Goal: Task Accomplishment & Management: Complete application form

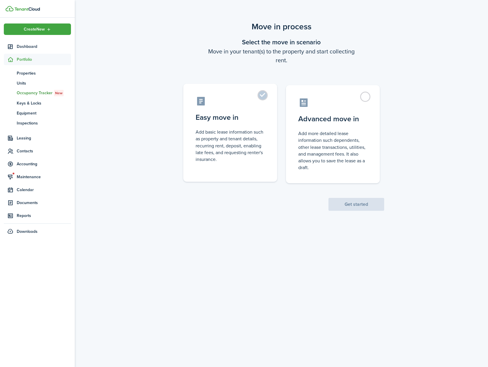
click at [263, 101] on control-radio-card-icon at bounding box center [230, 101] width 69 height 10
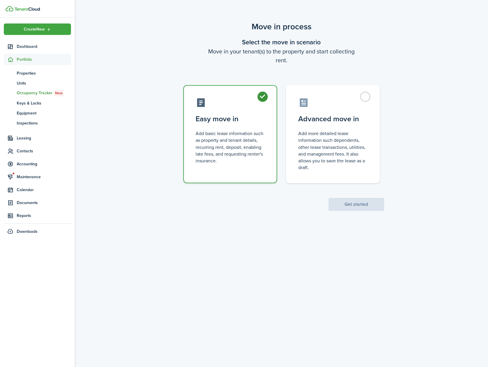
radio input "true"
click at [346, 207] on button "Get started" at bounding box center [356, 204] width 56 height 13
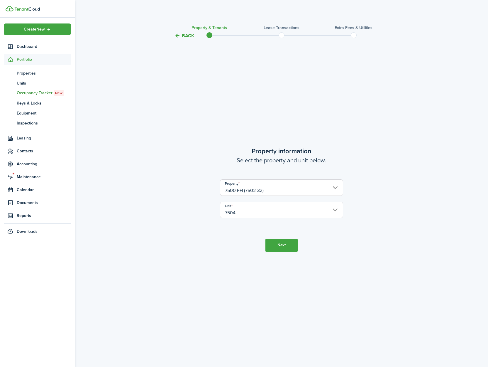
click at [282, 248] on button "Next" at bounding box center [281, 244] width 32 height 13
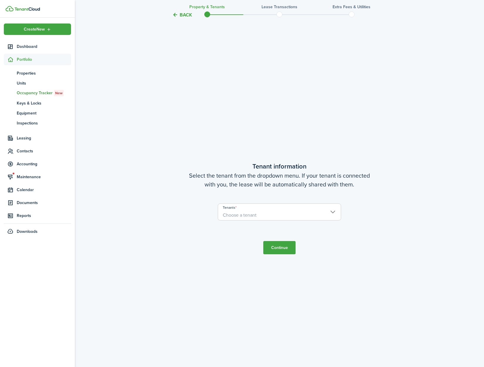
scroll to position [327, 0]
click at [275, 216] on span "Choose a tenant" at bounding box center [279, 214] width 123 height 10
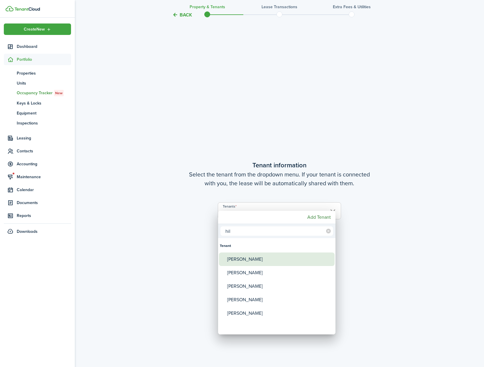
type input "hil"
click at [224, 263] on span "Tenants" at bounding box center [223, 259] width 8 height 8
type input "[PERSON_NAME]"
drag, startPoint x: 233, startPoint y: 231, endPoint x: 226, endPoint y: 231, distance: 7.3
click at [226, 231] on input "hil" at bounding box center [276, 230] width 113 height 9
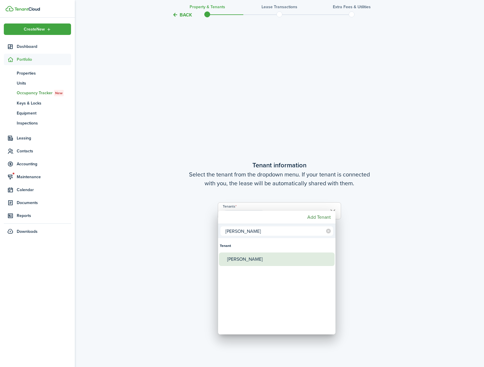
type input "[PERSON_NAME]"
click at [232, 262] on div "[PERSON_NAME]" at bounding box center [279, 258] width 104 height 13
type input "[PERSON_NAME], [PERSON_NAME]"
click at [356, 272] on div at bounding box center [241, 183] width 577 height 460
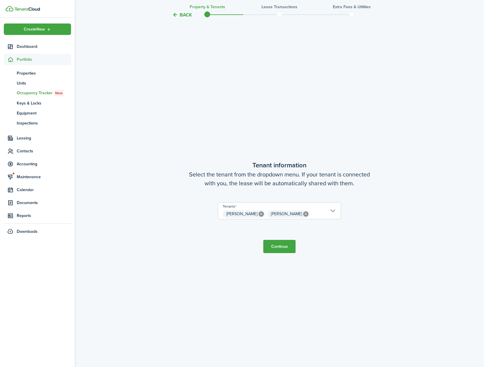
click at [277, 245] on button "Continue" at bounding box center [279, 246] width 32 height 13
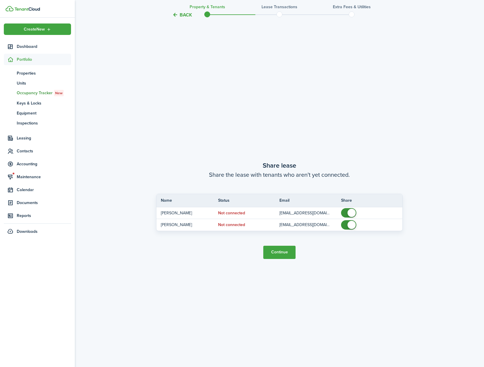
scroll to position [694, 0]
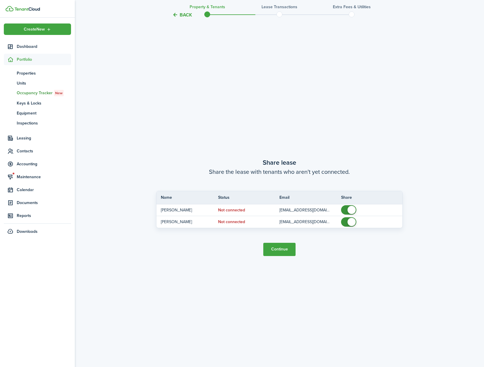
click at [277, 246] on button "Continue" at bounding box center [279, 249] width 32 height 13
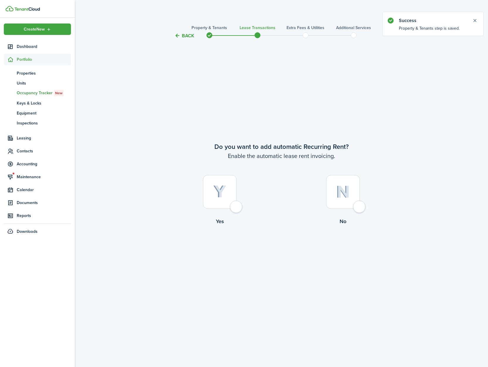
click at [237, 205] on div at bounding box center [220, 192] width 34 height 34
radio input "true"
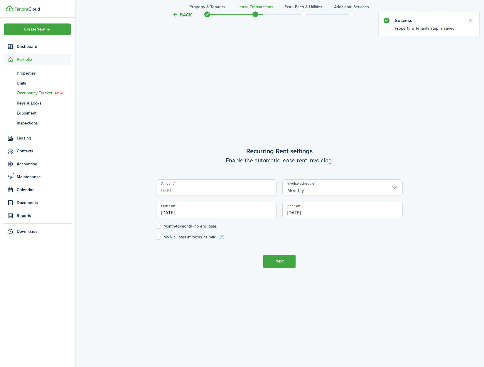
scroll to position [327, 0]
click at [218, 193] on input "Amount" at bounding box center [216, 187] width 120 height 16
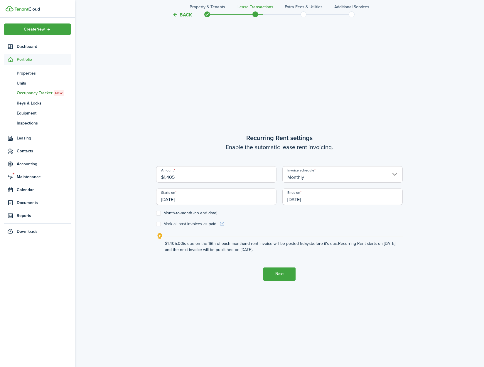
click at [228, 204] on input "[DATE]" at bounding box center [216, 196] width 120 height 16
type input "$1,405.00"
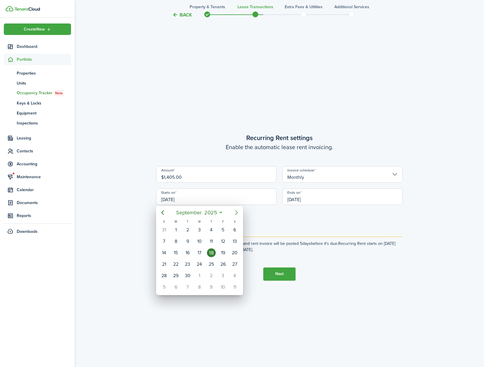
click at [238, 212] on icon "Next page" at bounding box center [236, 212] width 7 height 7
click at [202, 231] on div "1" at bounding box center [199, 229] width 9 height 9
type input "[DATE]"
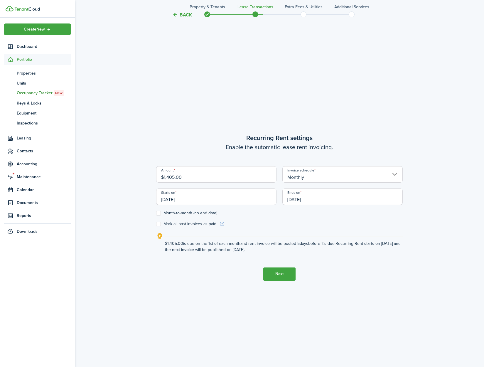
click at [323, 200] on input "[DATE]" at bounding box center [342, 196] width 120 height 16
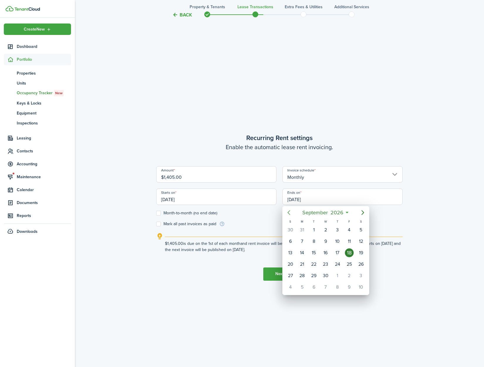
click at [287, 209] on icon "Previous page" at bounding box center [288, 212] width 7 height 7
click at [299, 290] on div "31" at bounding box center [302, 286] width 12 height 11
type input "[DATE]"
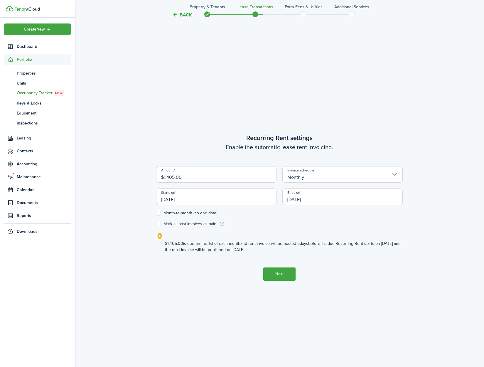
click at [366, 294] on tc-wizard-step "Recurring Rent settings Enable the automatic lease rent invoicing. Amount $1,40…" at bounding box center [279, 206] width 246 height 367
click at [278, 274] on button "Next" at bounding box center [279, 273] width 32 height 13
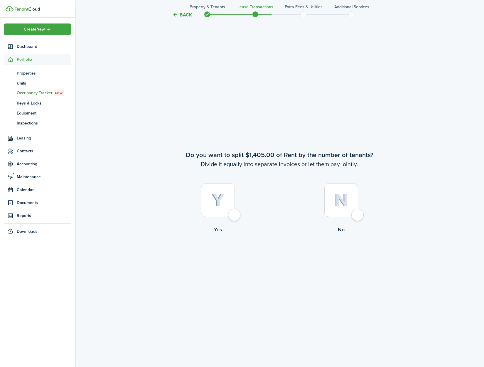
scroll to position [694, 0]
click at [358, 214] on div at bounding box center [341, 199] width 34 height 34
radio input "true"
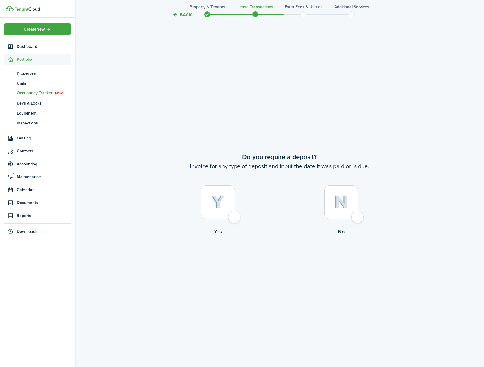
scroll to position [1061, 0]
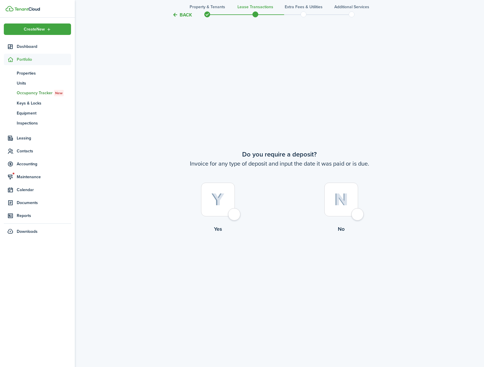
click at [231, 216] on div at bounding box center [218, 199] width 34 height 34
radio input "true"
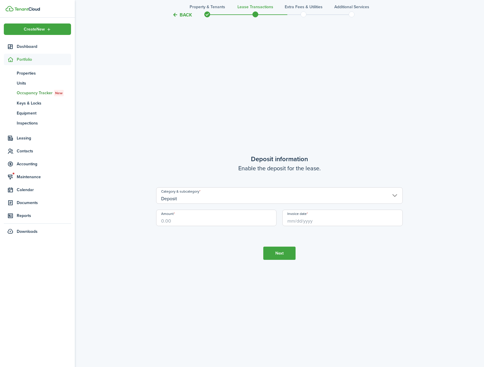
scroll to position [1427, 0]
click at [184, 222] on input "Amount" at bounding box center [216, 217] width 120 height 16
click at [301, 218] on input "Invoice date" at bounding box center [342, 217] width 120 height 16
type input "$1,095.00"
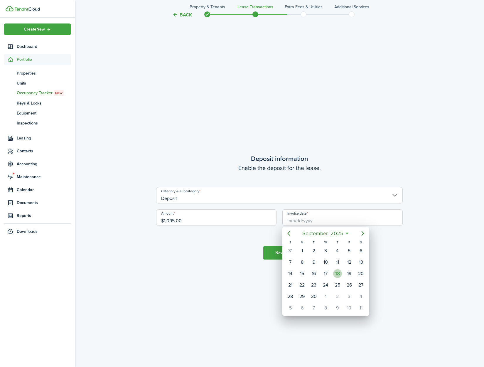
click at [333, 273] on div "18" at bounding box center [337, 273] width 9 height 9
type input "[DATE]"
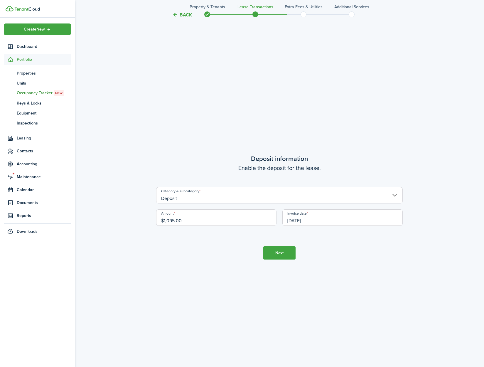
click at [285, 257] on button "Next" at bounding box center [279, 252] width 32 height 13
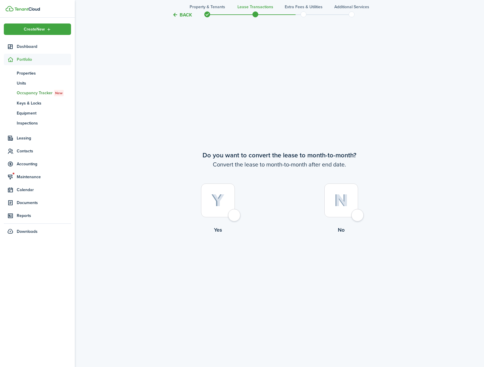
scroll to position [1794, 0]
click at [235, 212] on div at bounding box center [218, 199] width 34 height 34
radio input "true"
click at [282, 255] on button "Continue" at bounding box center [279, 256] width 32 height 13
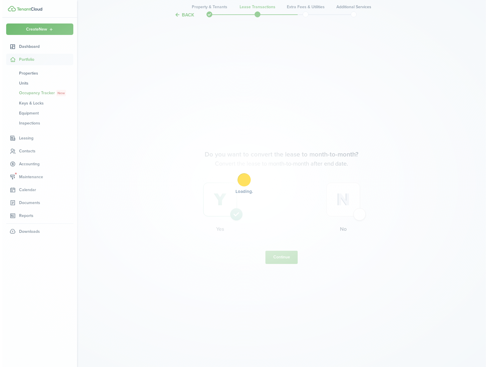
scroll to position [0, 0]
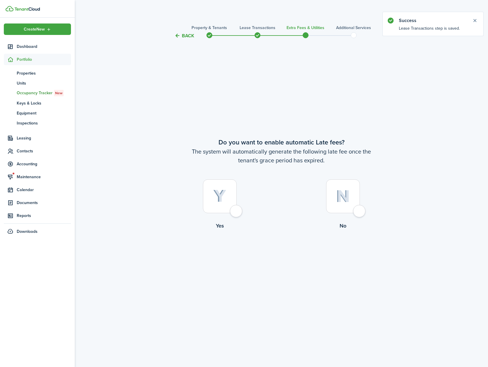
click at [237, 211] on div at bounding box center [220, 196] width 34 height 34
radio input "true"
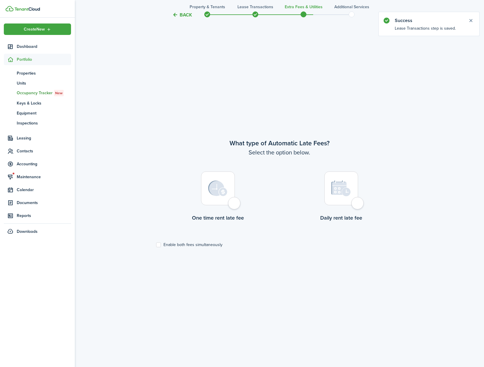
click at [235, 205] on div at bounding box center [218, 188] width 34 height 34
radio input "true"
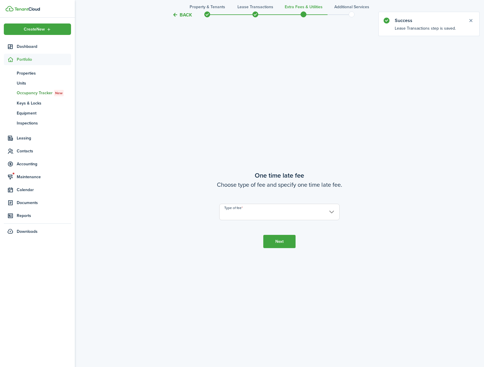
scroll to position [694, 0]
click at [241, 213] on input "Type of fee" at bounding box center [279, 209] width 120 height 16
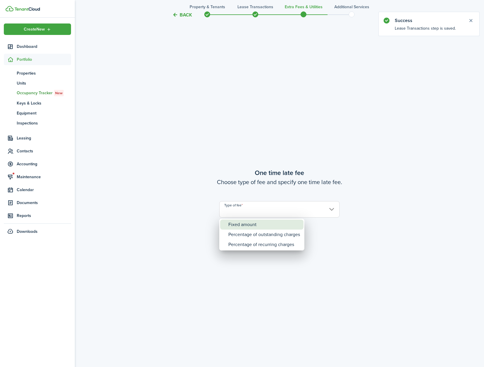
click at [244, 220] on div "Fixed amount" at bounding box center [264, 224] width 72 height 10
type input "Fixed amount"
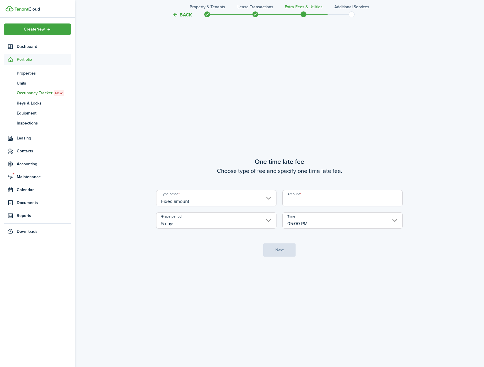
click at [298, 198] on input "Amount" at bounding box center [342, 198] width 120 height 16
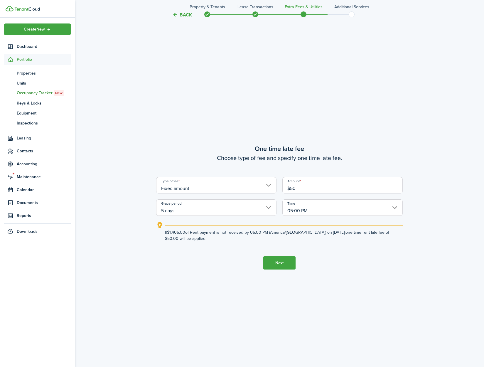
type input "$50.00"
click at [274, 260] on button "Next" at bounding box center [279, 262] width 32 height 13
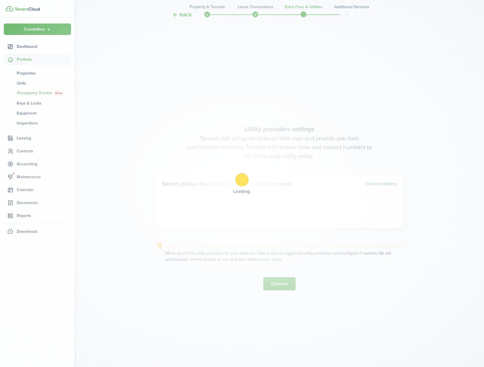
scroll to position [1061, 0]
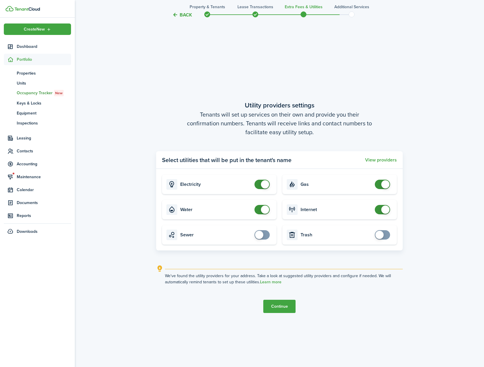
checkbox input "false"
click at [261, 207] on span at bounding box center [265, 209] width 8 height 8
click at [276, 304] on button "Continue" at bounding box center [279, 305] width 32 height 13
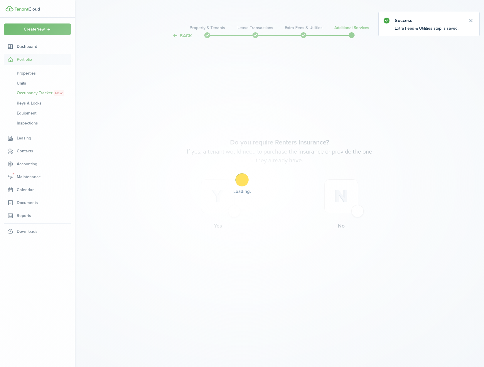
scroll to position [0, 0]
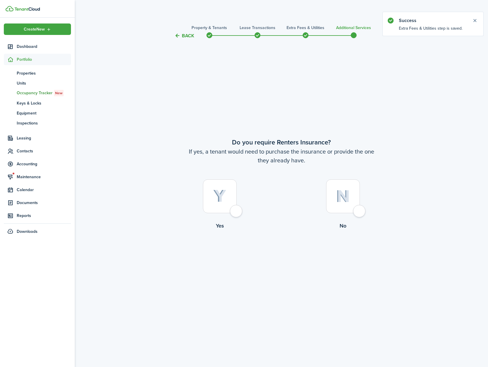
click at [358, 210] on div at bounding box center [343, 196] width 34 height 34
radio input "true"
click at [288, 250] on button "Complete move in" at bounding box center [281, 253] width 43 height 13
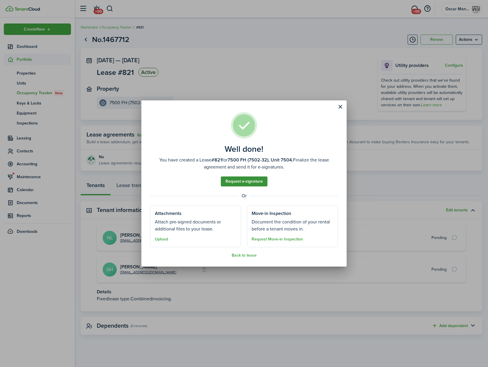
click at [244, 179] on link "Request e-signature" at bounding box center [244, 181] width 47 height 10
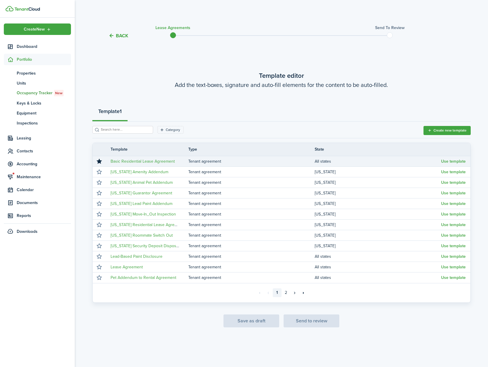
click at [452, 165] on td "Use template" at bounding box center [455, 161] width 29 height 8
click at [455, 161] on button "Use template" at bounding box center [453, 161] width 25 height 5
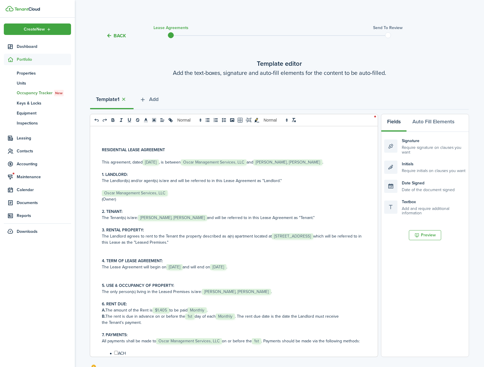
click at [272, 239] on span "[STREET_ADDRESS]" at bounding box center [292, 236] width 41 height 6
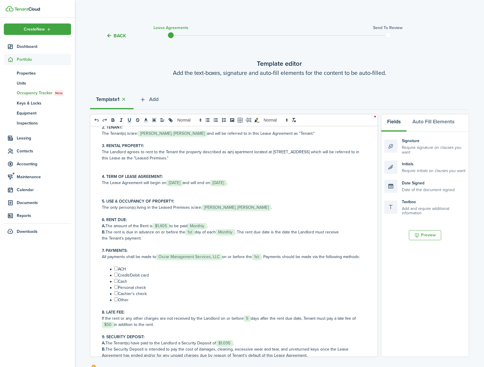
scroll to position [131, 0]
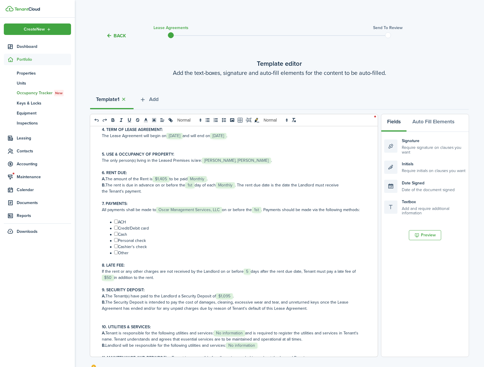
click at [116, 223] on input "﻿ ﻿" at bounding box center [116, 221] width 4 height 4
checkbox input "true"
click at [116, 229] on input "﻿ ﻿" at bounding box center [116, 228] width 4 height 4
checkbox input "true"
click at [116, 236] on input "﻿ ﻿" at bounding box center [116, 234] width 4 height 4
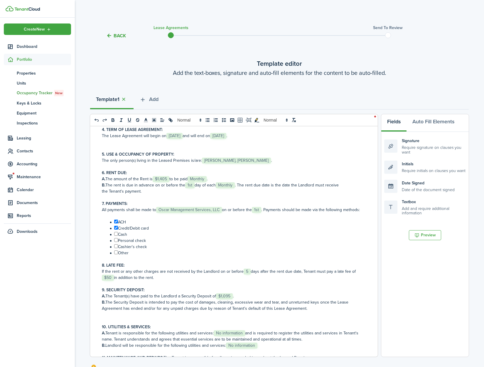
checkbox input "true"
click at [116, 242] on input "﻿ ﻿" at bounding box center [116, 240] width 4 height 4
checkbox input "true"
click at [116, 248] on input "﻿ ﻿" at bounding box center [116, 246] width 4 height 4
checkbox input "true"
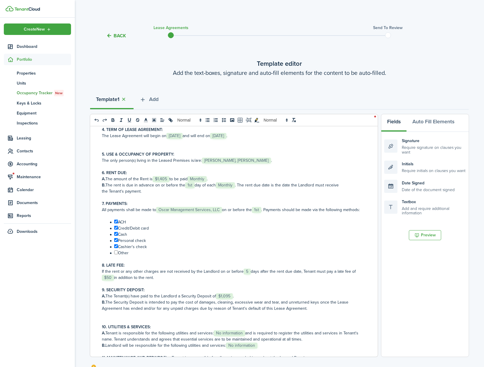
click at [115, 254] on input "﻿ ﻿" at bounding box center [116, 252] width 4 height 4
click at [116, 254] on input "﻿ ﻿" at bounding box center [116, 252] width 4 height 4
checkbox input "false"
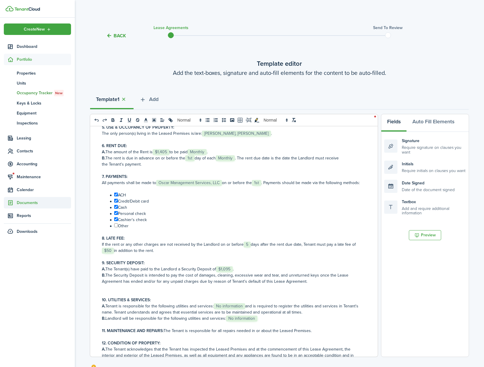
scroll to position [162, 0]
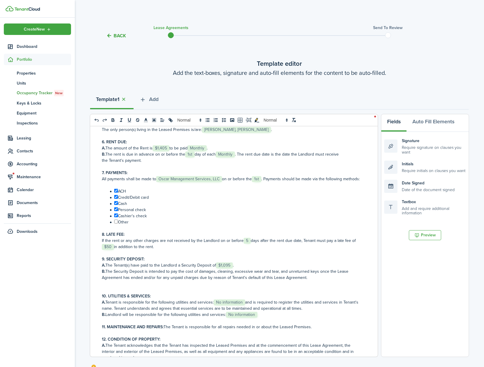
click at [224, 305] on span "No information" at bounding box center [229, 302] width 31 height 6
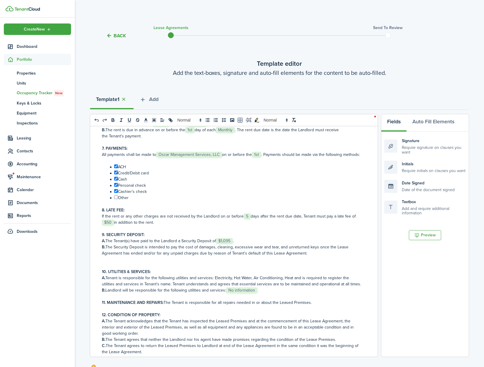
scroll to position [192, 0]
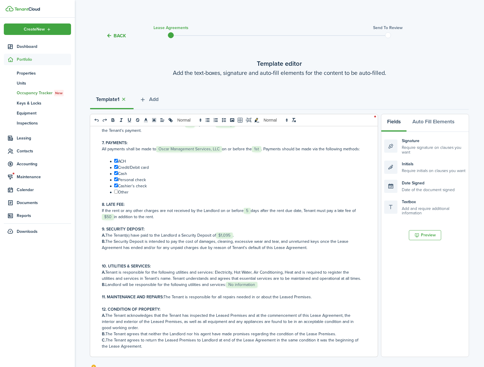
click at [242, 287] on span "No information" at bounding box center [241, 285] width 31 height 6
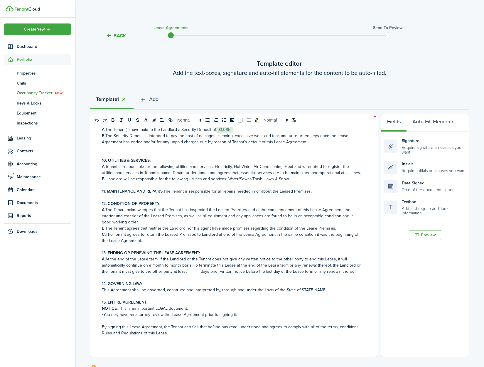
scroll to position [310, 0]
click at [312, 192] on p "11. MAINTENANCE AND REPAIRS: The Tenant is responsible for all repairs needed i…" at bounding box center [232, 191] width 260 height 6
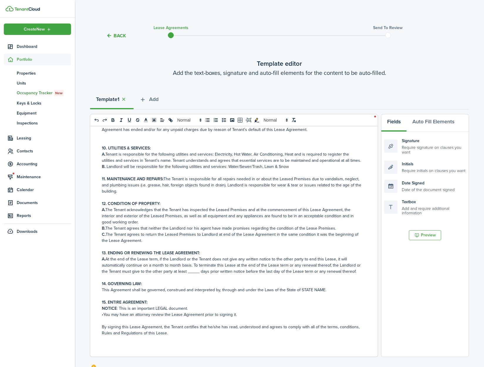
click at [194, 274] on p "A. At the end of the Lease term, if the Landlord or the Tenant does not give an…" at bounding box center [232, 265] width 260 height 18
drag, startPoint x: 321, startPoint y: 289, endPoint x: 299, endPoint y: 289, distance: 22.6
click at [299, 289] on p "This Agreement shall be governed, construed and interpreted by, through and und…" at bounding box center [232, 290] width 260 height 6
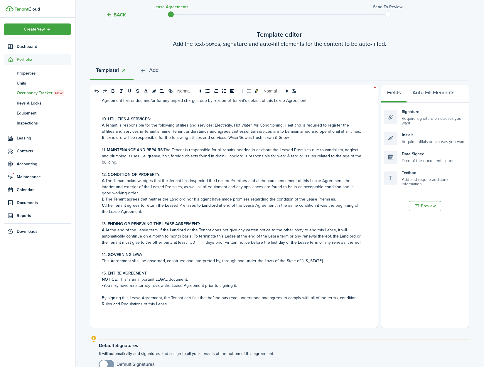
scroll to position [89, 0]
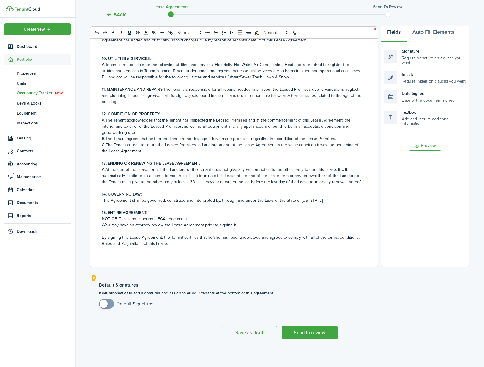
click at [189, 219] on p "NOTICE : This is an important LEGAL document." at bounding box center [232, 219] width 260 height 6
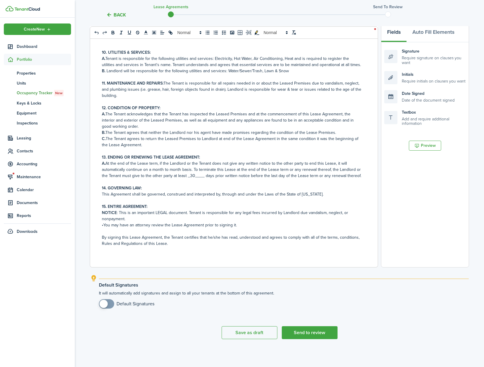
checkbox input "true"
click at [106, 303] on span at bounding box center [103, 303] width 8 height 8
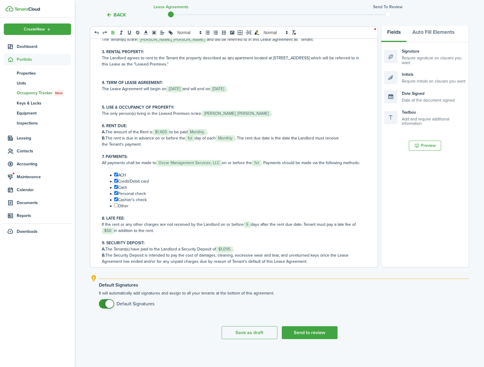
scroll to position [49, 0]
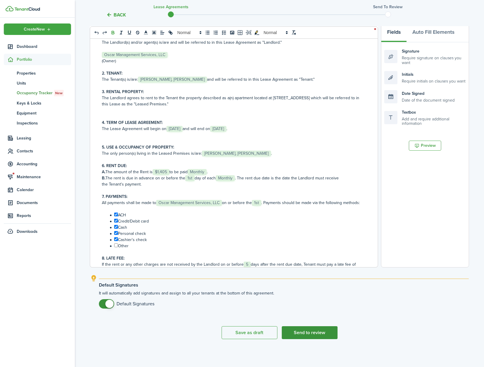
click at [309, 335] on button "Send to review" at bounding box center [310, 332] width 56 height 13
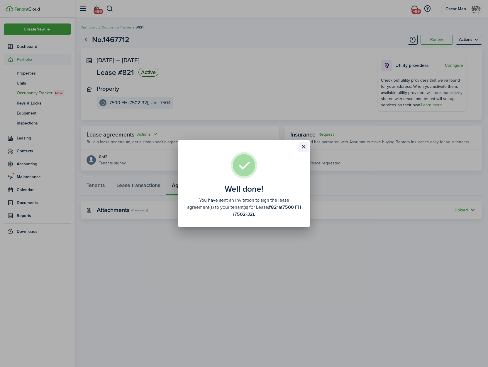
click at [303, 147] on button "Close modal" at bounding box center [304, 147] width 10 height 10
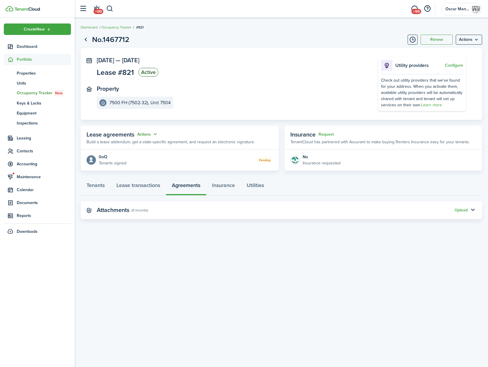
click at [147, 134] on button "Actions" at bounding box center [147, 134] width 21 height 7
click at [145, 145] on link "Edit" at bounding box center [133, 145] width 51 height 10
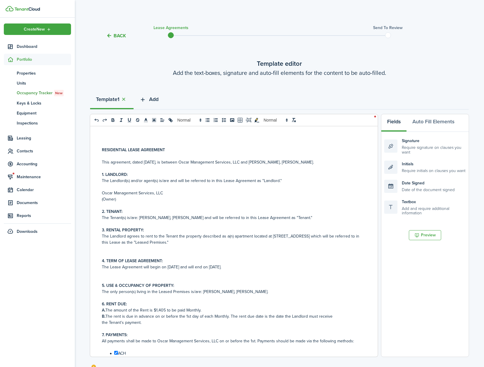
click at [157, 101] on span "Add" at bounding box center [153, 99] width 9 height 8
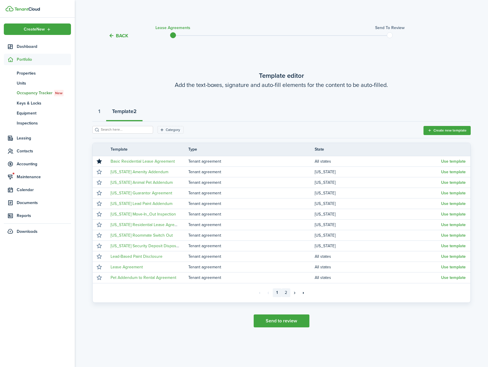
click at [287, 293] on link "2" at bounding box center [286, 292] width 9 height 9
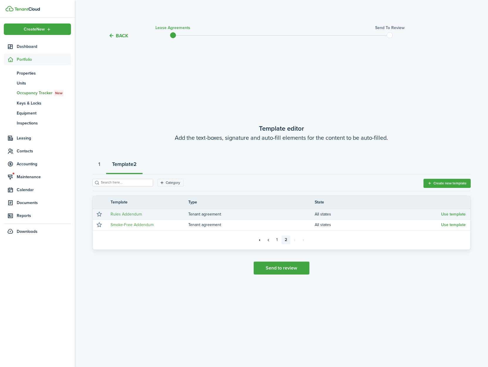
click at [455, 218] on tr "Rules Addendum Tenant agreement All states Use template" at bounding box center [282, 214] width 378 height 11
click at [455, 215] on button "Use template" at bounding box center [453, 214] width 25 height 5
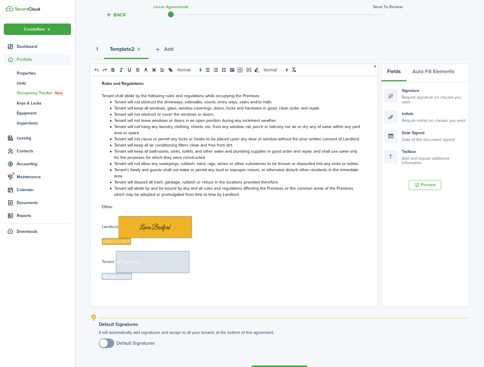
scroll to position [89, 0]
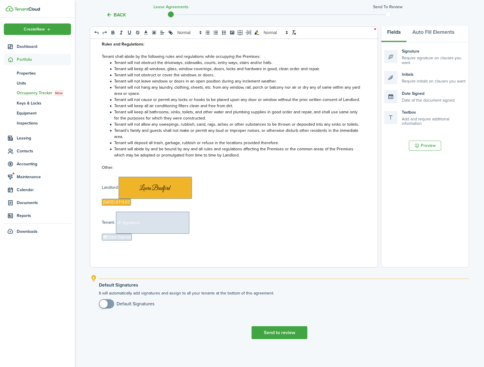
checkbox input "true"
click at [102, 306] on span at bounding box center [103, 303] width 8 height 8
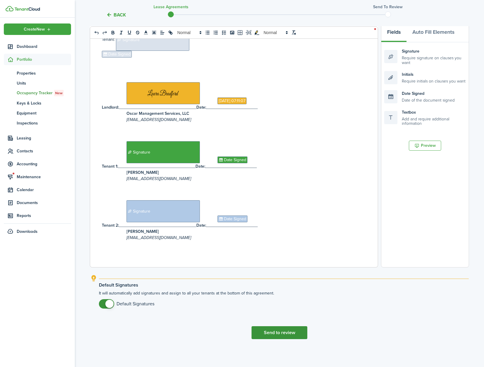
click at [275, 329] on button "Send to review" at bounding box center [279, 332] width 56 height 13
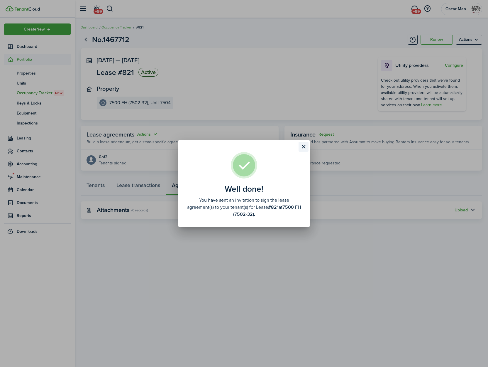
click at [304, 144] on button "Close modal" at bounding box center [304, 147] width 10 height 10
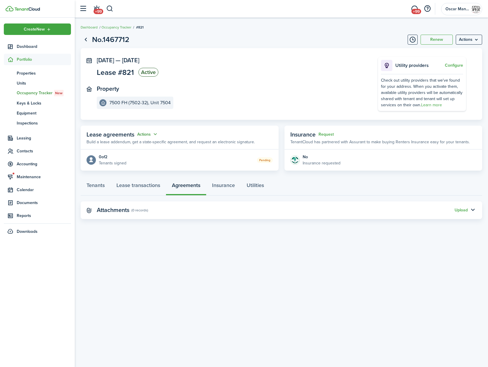
click at [150, 135] on button "Actions" at bounding box center [147, 134] width 21 height 7
click at [148, 147] on link "Edit" at bounding box center [133, 145] width 51 height 10
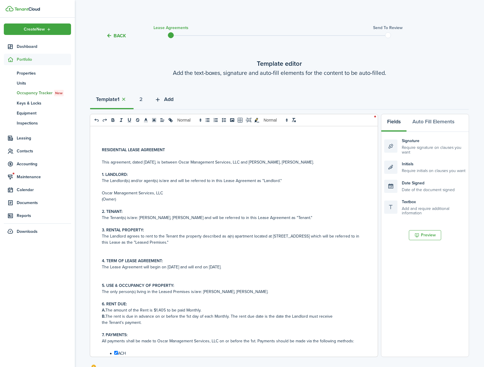
click at [168, 99] on span "Add" at bounding box center [168, 99] width 9 height 8
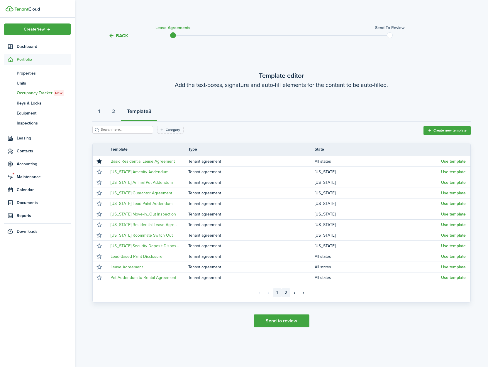
click at [288, 293] on link "2" at bounding box center [286, 292] width 9 height 9
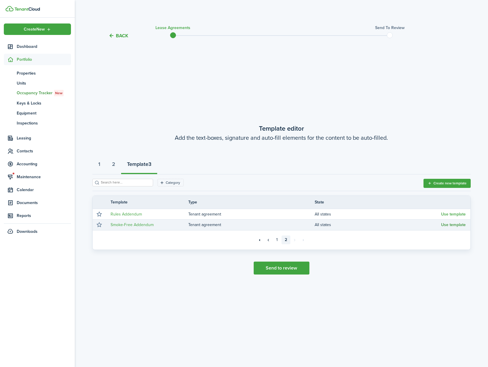
click at [456, 226] on button "Use template" at bounding box center [453, 224] width 25 height 5
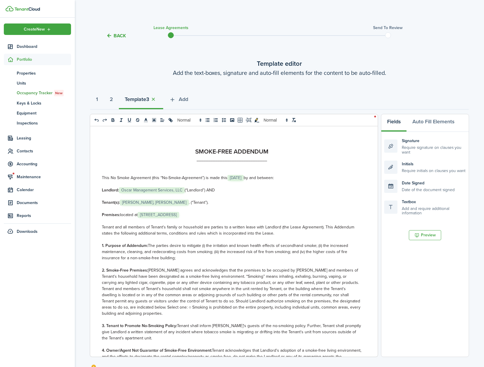
click at [172, 215] on span "[STREET_ADDRESS]" at bounding box center [158, 215] width 41 height 6
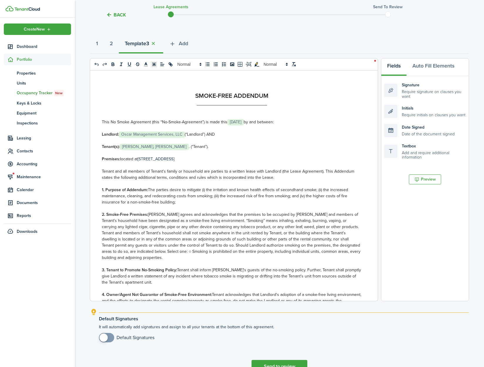
scroll to position [89, 0]
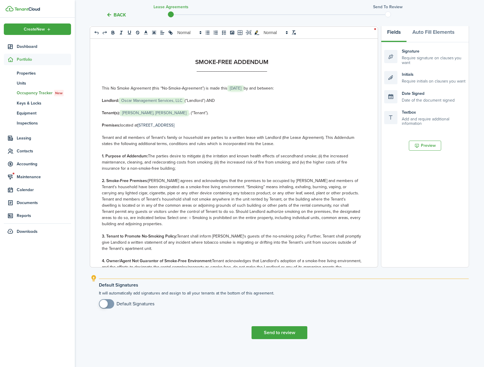
checkbox input "true"
click at [104, 305] on span at bounding box center [103, 303] width 8 height 8
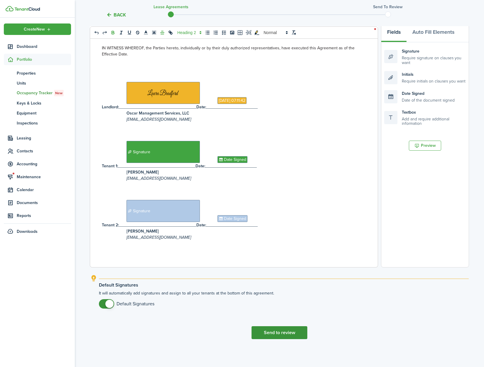
click at [287, 336] on button "Send to review" at bounding box center [279, 332] width 56 height 13
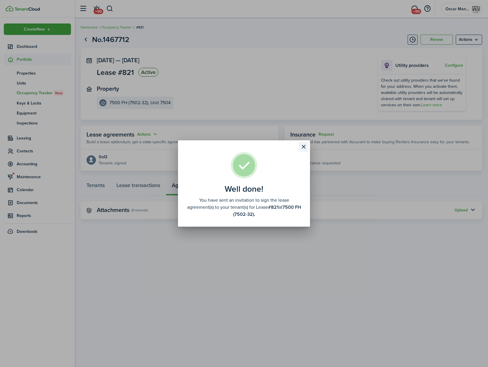
click at [304, 149] on button "Close modal" at bounding box center [304, 147] width 10 height 10
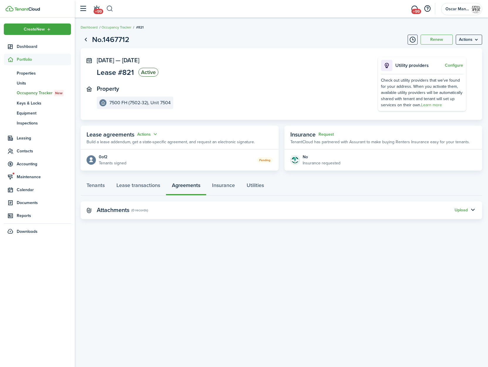
click at [111, 8] on button "button" at bounding box center [109, 9] width 7 height 10
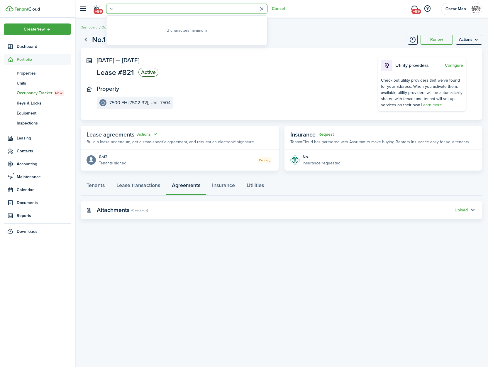
type input "h"
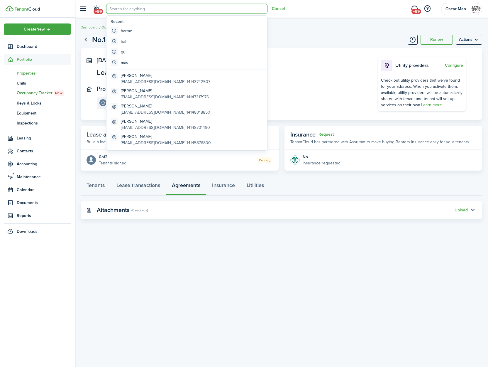
click at [23, 74] on span "Properties" at bounding box center [44, 73] width 54 height 6
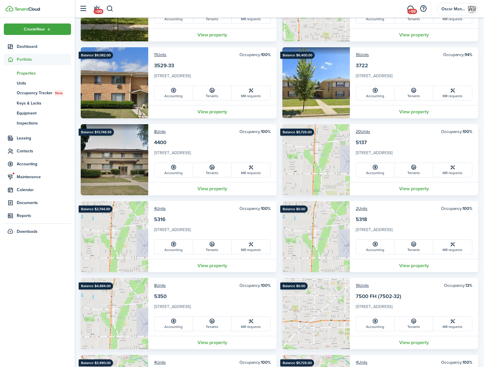
scroll to position [681, 0]
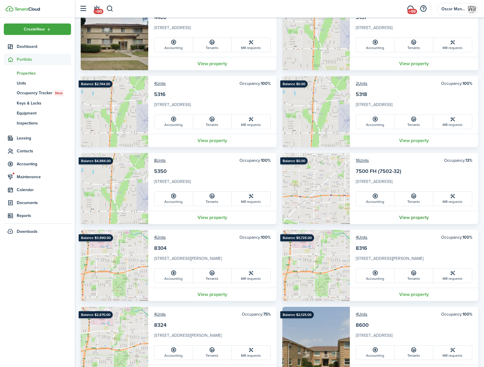
click at [416, 219] on link "View property" at bounding box center [414, 217] width 128 height 13
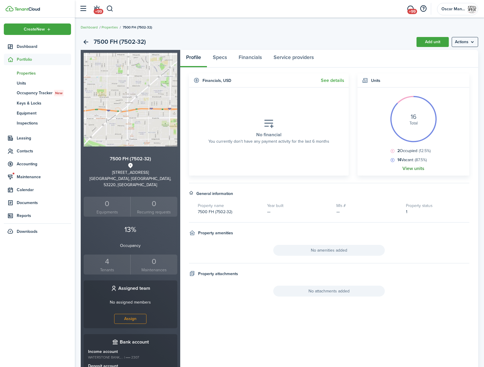
click at [416, 168] on link "View units" at bounding box center [413, 168] width 22 height 5
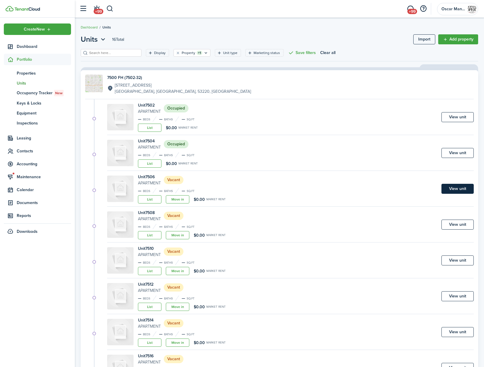
click at [459, 190] on link "View unit" at bounding box center [457, 189] width 32 height 10
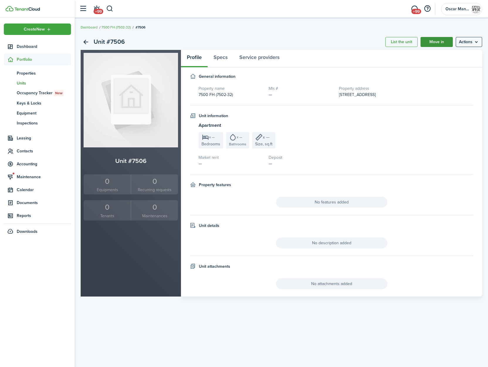
click at [441, 44] on link "Move in" at bounding box center [437, 42] width 32 height 10
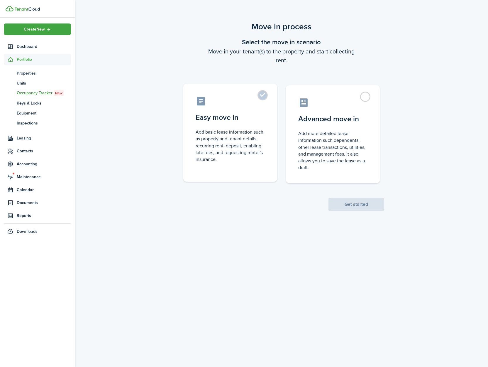
click at [266, 92] on label "Easy move in Add basic lease information such as property and tenant details, r…" at bounding box center [230, 133] width 94 height 98
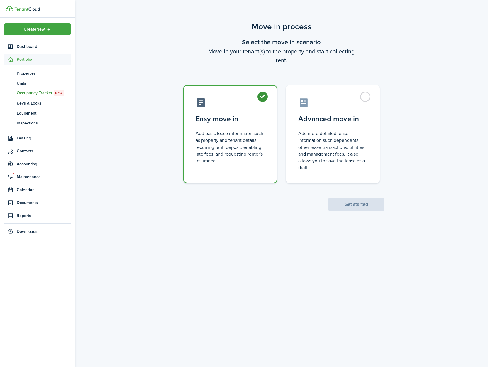
radio input "true"
click at [345, 201] on button "Get started" at bounding box center [356, 204] width 56 height 13
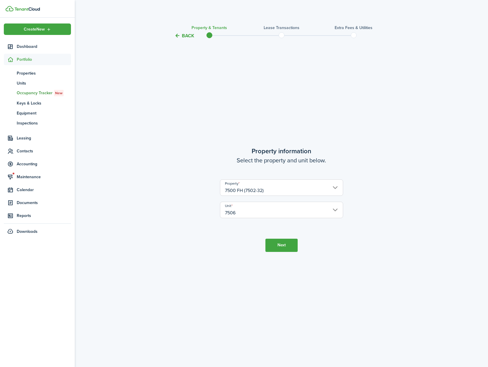
click at [269, 243] on button "Next" at bounding box center [281, 244] width 32 height 13
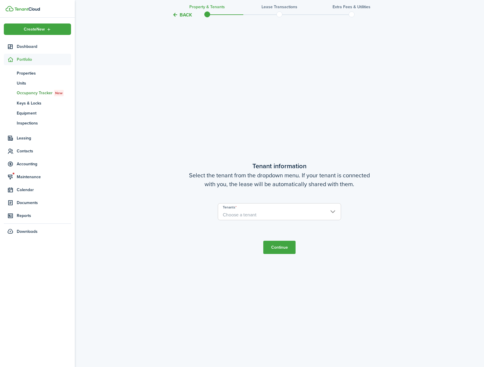
scroll to position [327, 0]
click at [278, 214] on span "Choose a tenant" at bounding box center [279, 214] width 123 height 10
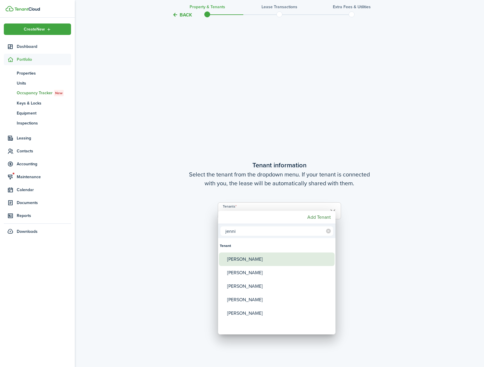
type input "jenni"
click at [268, 263] on div "[PERSON_NAME]" at bounding box center [279, 258] width 104 height 13
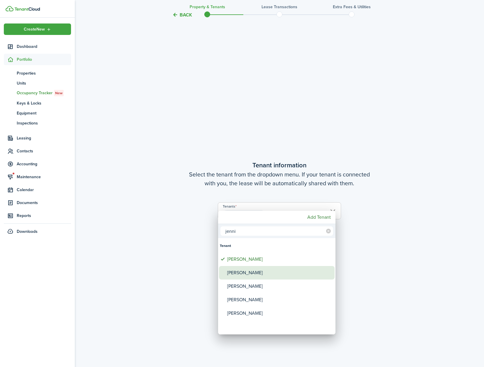
click at [266, 268] on div "[PERSON_NAME]" at bounding box center [279, 272] width 104 height 13
type input "[PERSON_NAME], [PERSON_NAME]"
click at [345, 270] on div at bounding box center [241, 183] width 577 height 460
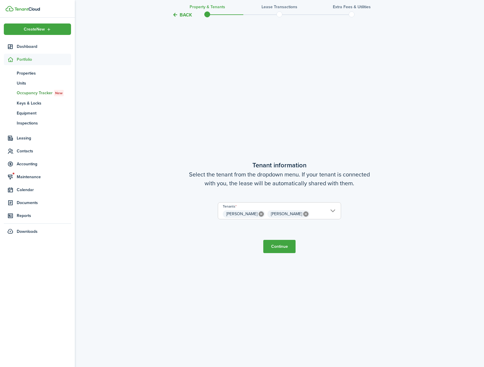
click at [279, 247] on button "Continue" at bounding box center [279, 246] width 32 height 13
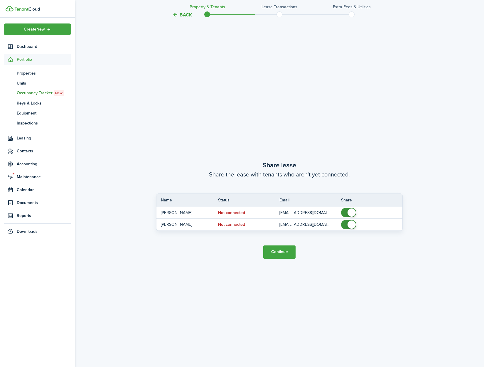
scroll to position [694, 0]
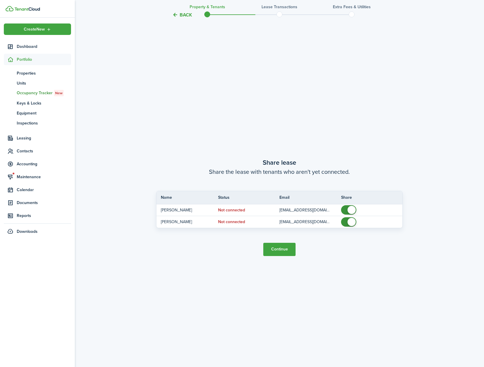
click at [276, 248] on button "Continue" at bounding box center [279, 249] width 32 height 13
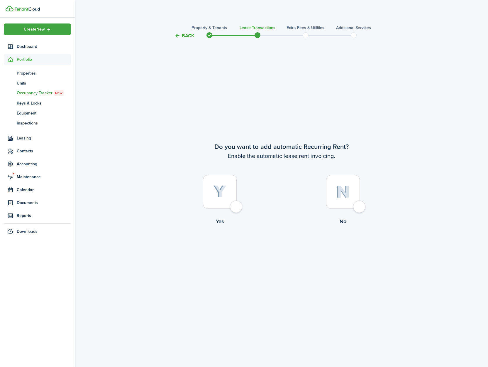
click at [235, 209] on div at bounding box center [220, 192] width 34 height 34
radio input "true"
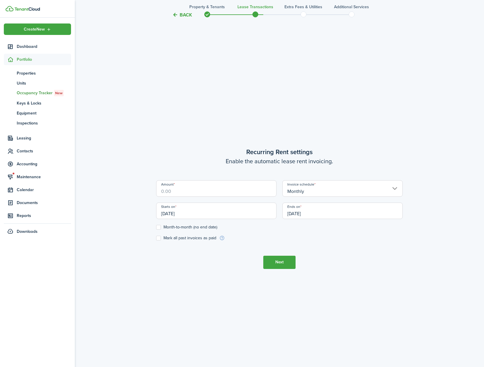
scroll to position [327, 0]
click at [195, 193] on input "Amount" at bounding box center [216, 187] width 120 height 16
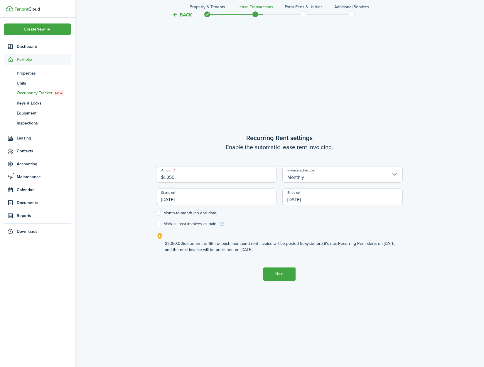
type input "$1,350.00"
click at [273, 227] on lease-wizard-rent-recurring "Recurring Rent settings Enable the automatic lease rent invoicing. Amount $1,35…" at bounding box center [279, 193] width 246 height 120
click at [284, 275] on button "Next" at bounding box center [279, 273] width 32 height 13
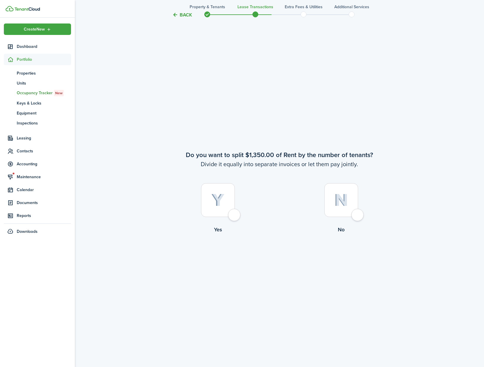
scroll to position [694, 0]
click at [354, 216] on div at bounding box center [341, 199] width 34 height 34
radio input "true"
click at [235, 215] on div at bounding box center [218, 199] width 34 height 34
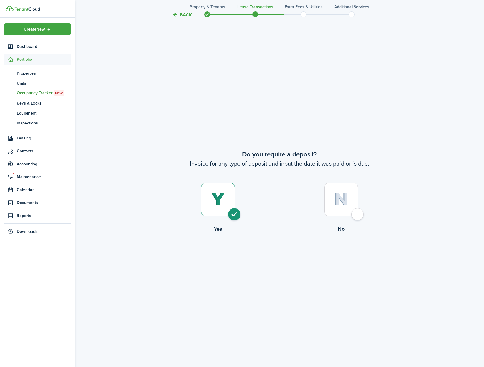
radio input "true"
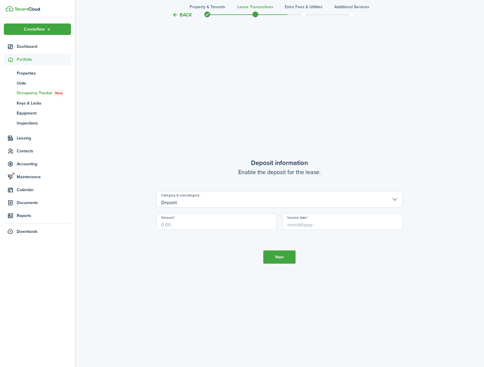
scroll to position [1427, 0]
click at [209, 219] on input "Amount" at bounding box center [216, 217] width 120 height 16
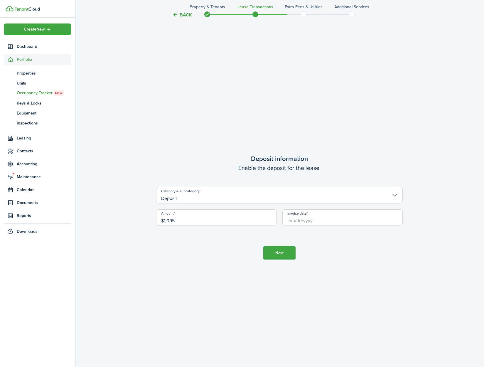
click at [311, 220] on input "Invoice date" at bounding box center [342, 217] width 120 height 16
type input "$1,095.00"
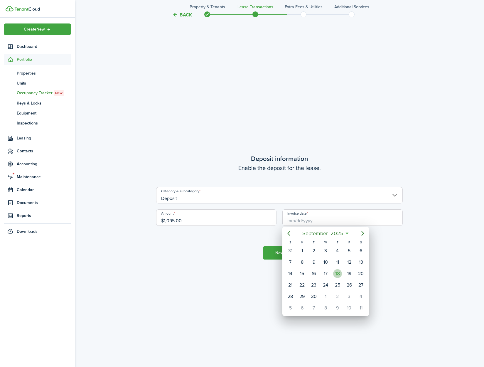
click at [335, 270] on div "18" at bounding box center [337, 273] width 9 height 9
type input "[DATE]"
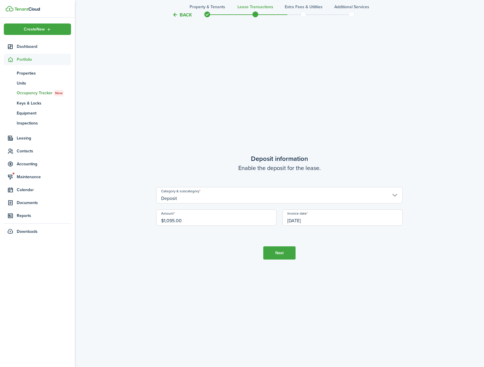
click at [283, 253] on button "Next" at bounding box center [279, 252] width 32 height 13
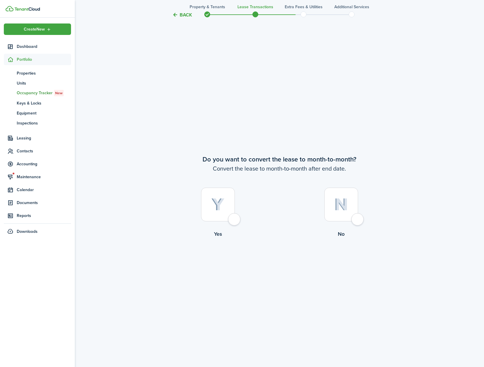
scroll to position [1794, 0]
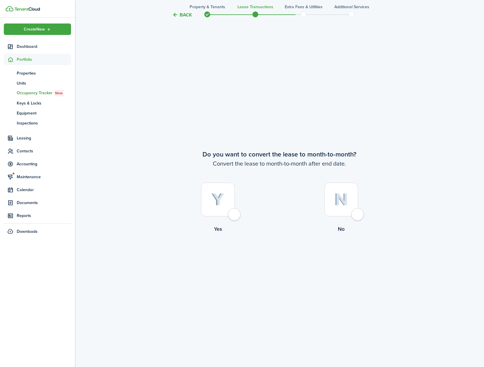
click at [183, 15] on button "Back" at bounding box center [182, 15] width 20 height 6
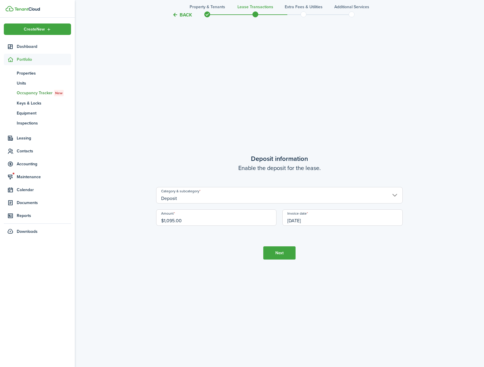
click at [183, 15] on button "Back" at bounding box center [182, 15] width 20 height 6
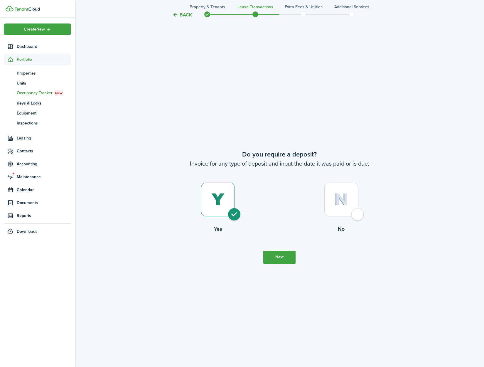
click at [183, 15] on button "Back" at bounding box center [182, 15] width 20 height 6
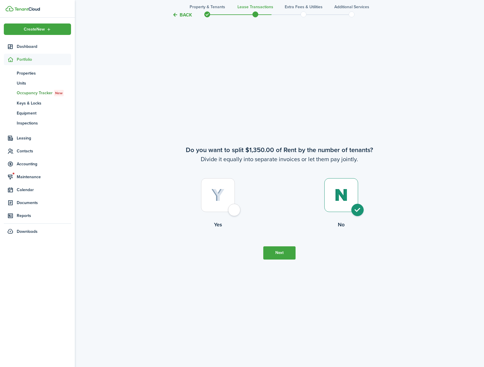
scroll to position [694, 0]
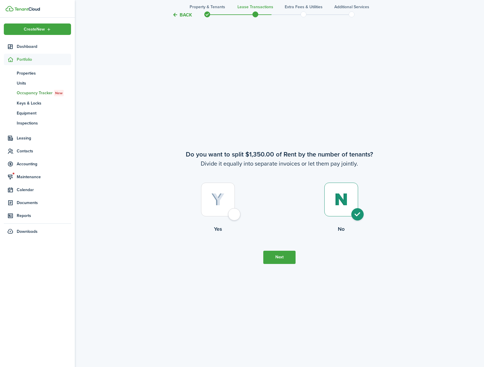
click at [183, 15] on button "Back" at bounding box center [182, 15] width 20 height 6
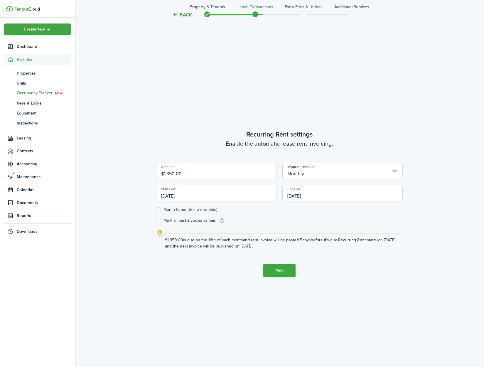
scroll to position [327, 0]
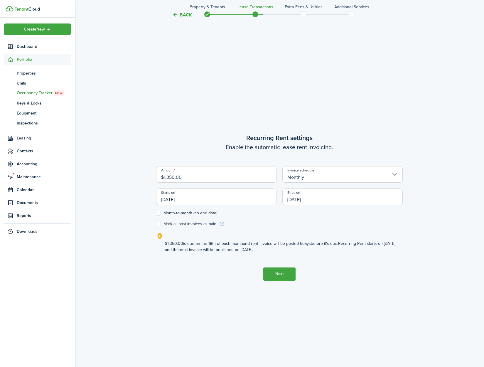
click at [206, 202] on input "[DATE]" at bounding box center [216, 196] width 120 height 16
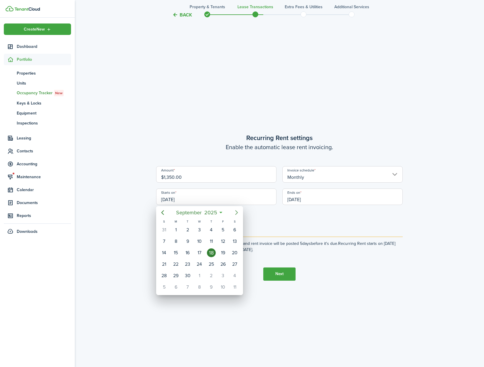
click at [235, 213] on icon "Next page" at bounding box center [236, 212] width 7 height 7
click at [202, 232] on div "1" at bounding box center [199, 229] width 9 height 9
type input "[DATE]"
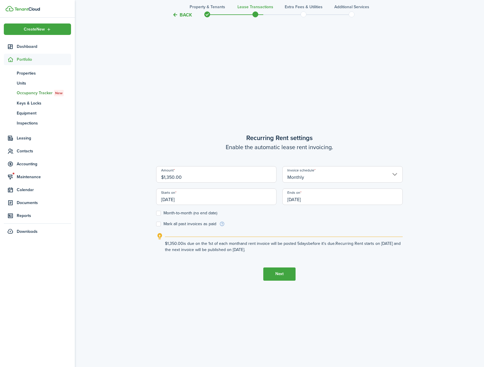
click at [320, 200] on input "[DATE]" at bounding box center [342, 196] width 120 height 16
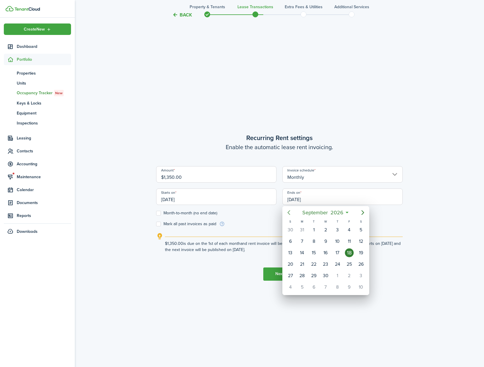
click at [290, 212] on icon "Previous page" at bounding box center [288, 212] width 7 height 7
click at [288, 291] on div "31" at bounding box center [290, 286] width 9 height 9
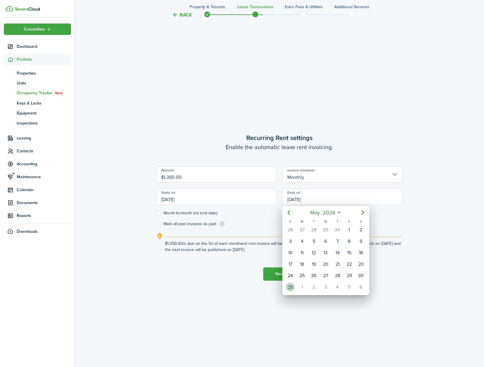
type input "[DATE]"
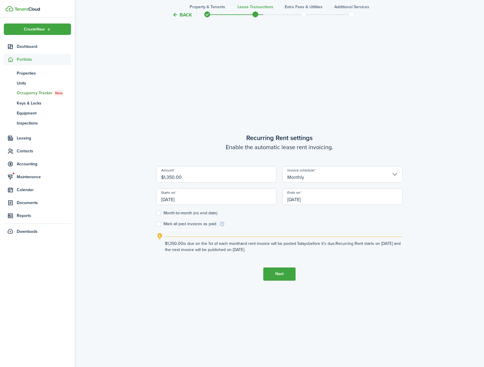
drag, startPoint x: 366, startPoint y: 303, endPoint x: 319, endPoint y: 294, distance: 48.4
click at [366, 303] on tc-wizard-step "Recurring Rent settings Enable the automatic lease rent invoicing. Amount $1,35…" at bounding box center [279, 206] width 246 height 367
click at [287, 276] on button "Next" at bounding box center [279, 273] width 32 height 13
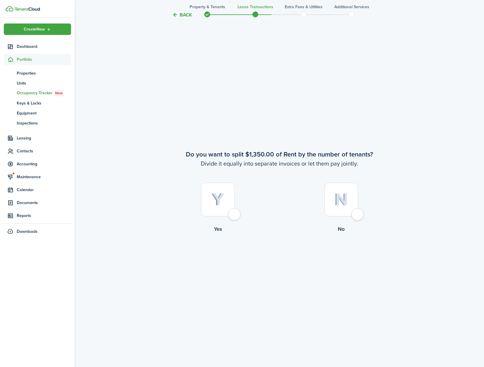
click at [358, 216] on div at bounding box center [341, 199] width 34 height 34
radio input "true"
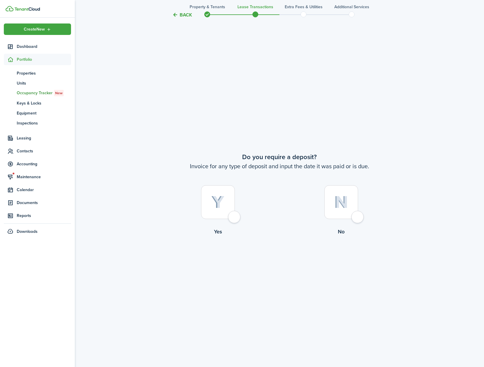
scroll to position [1061, 0]
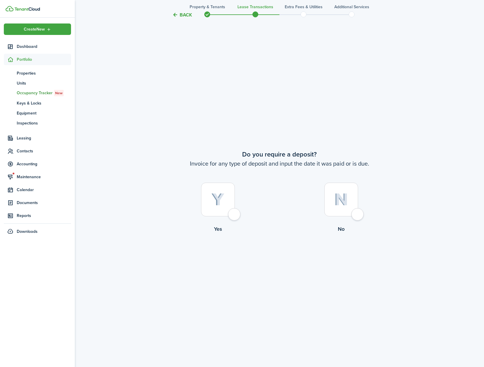
click at [231, 216] on div at bounding box center [218, 199] width 34 height 34
radio input "true"
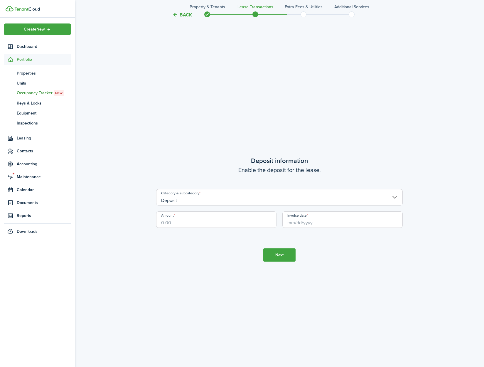
scroll to position [1427, 0]
click at [217, 223] on input "Amount" at bounding box center [216, 217] width 120 height 16
click at [312, 222] on input "Invoice date" at bounding box center [342, 217] width 120 height 16
type input "$1,095.00"
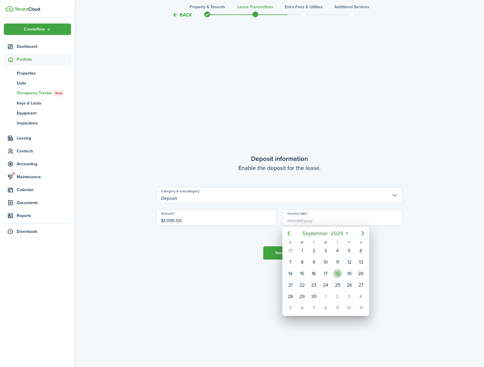
click at [336, 274] on div "18" at bounding box center [337, 273] width 9 height 9
type input "[DATE]"
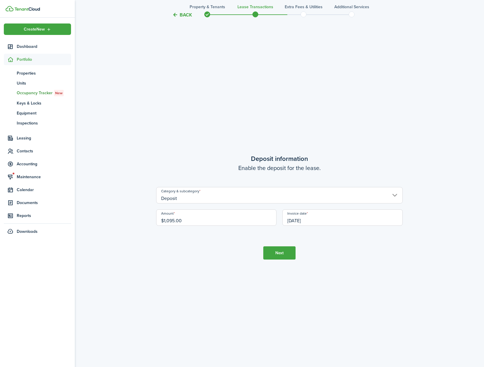
click at [278, 256] on button "Next" at bounding box center [279, 252] width 32 height 13
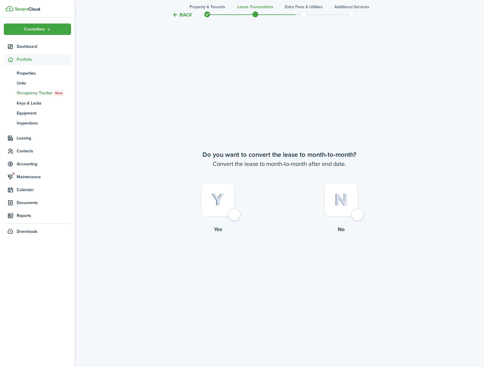
scroll to position [1794, 0]
click at [235, 216] on div at bounding box center [218, 199] width 34 height 34
radio input "true"
click at [274, 260] on button "Continue" at bounding box center [279, 256] width 32 height 13
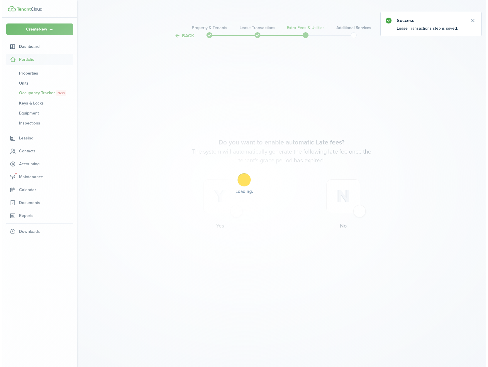
scroll to position [0, 0]
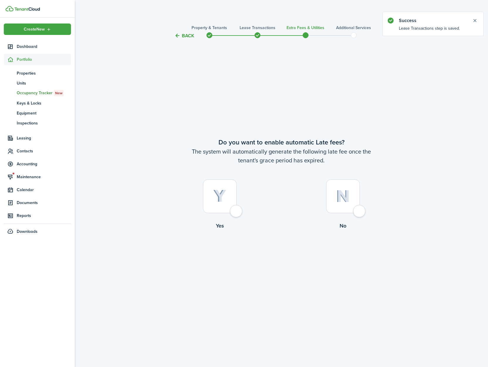
click at [237, 209] on div at bounding box center [220, 196] width 34 height 34
radio input "true"
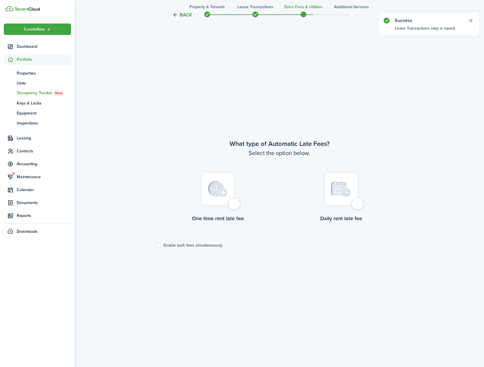
scroll to position [327, 0]
click at [235, 205] on div at bounding box center [218, 188] width 34 height 34
radio input "true"
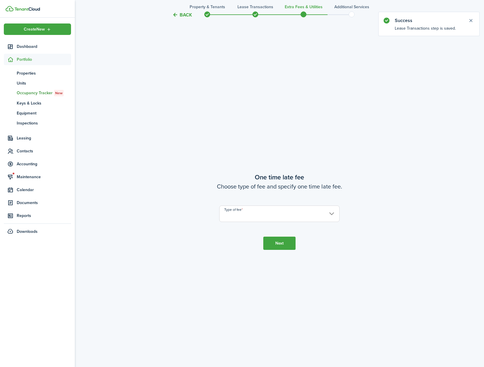
scroll to position [694, 0]
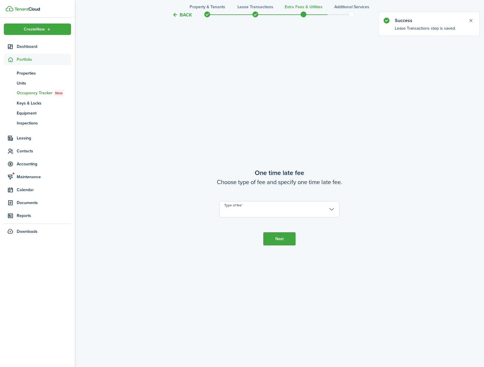
click at [243, 211] on input "Type of fee" at bounding box center [279, 209] width 120 height 16
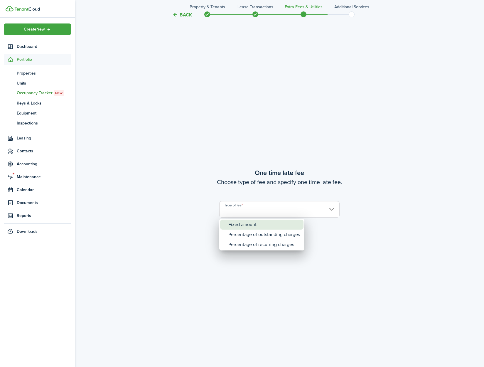
click at [245, 227] on div "Fixed amount" at bounding box center [264, 224] width 72 height 10
type input "Fixed amount"
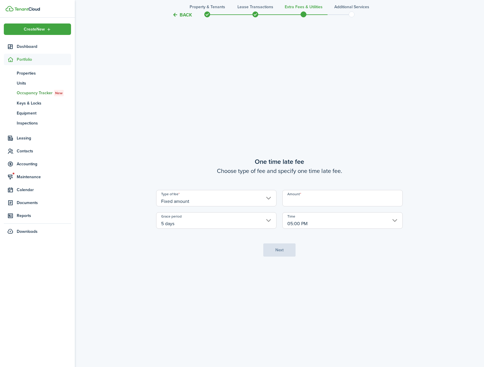
click at [299, 201] on input "Amount" at bounding box center [342, 198] width 120 height 16
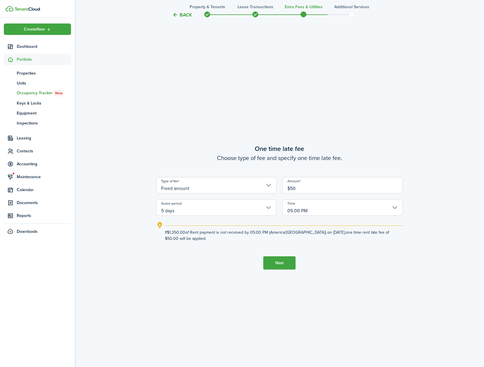
type input "$50.00"
click at [278, 262] on button "Next" at bounding box center [279, 262] width 32 height 13
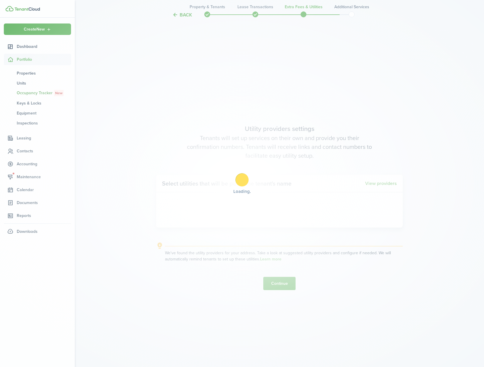
scroll to position [1061, 0]
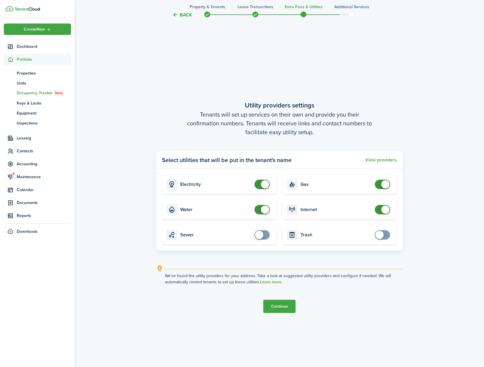
checkbox input "false"
click at [264, 209] on span at bounding box center [265, 209] width 8 height 8
click at [272, 305] on button "Continue" at bounding box center [279, 305] width 32 height 13
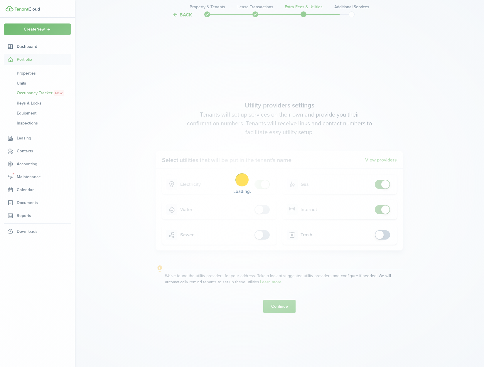
scroll to position [0, 0]
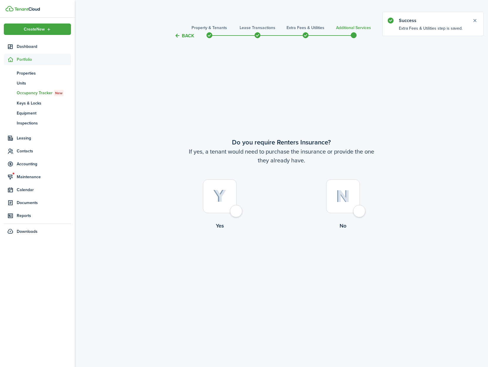
click at [357, 213] on div at bounding box center [343, 196] width 34 height 34
radio input "true"
click at [297, 256] on button "Complete move in" at bounding box center [281, 253] width 43 height 13
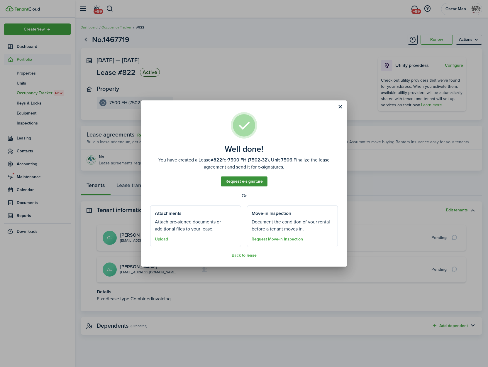
click at [240, 181] on link "Request e-signature" at bounding box center [244, 181] width 47 height 10
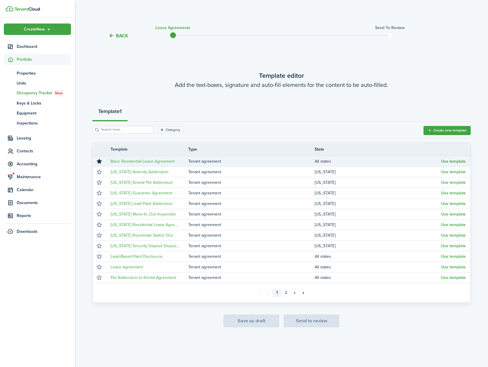
click at [447, 162] on button "Use template" at bounding box center [453, 161] width 25 height 5
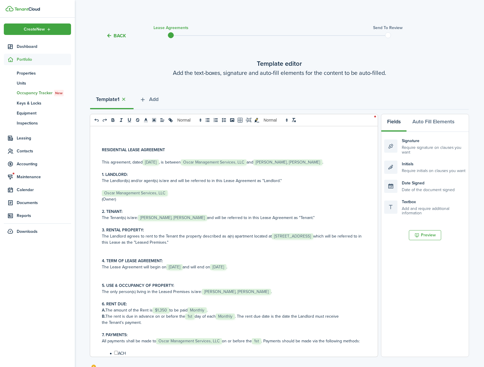
click at [272, 239] on span "[STREET_ADDRESS]" at bounding box center [292, 236] width 41 height 6
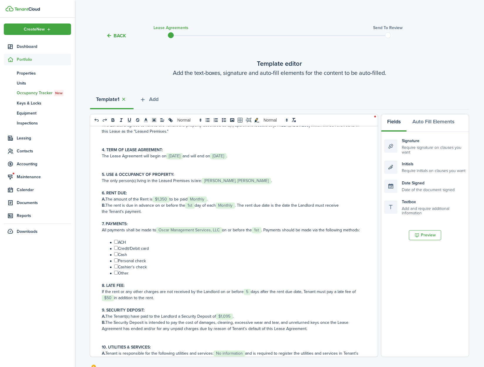
scroll to position [111, 0]
click at [117, 243] on input "﻿ ﻿" at bounding box center [116, 241] width 4 height 4
checkbox input "true"
click at [116, 249] on input "﻿ ﻿" at bounding box center [116, 247] width 4 height 4
checkbox input "true"
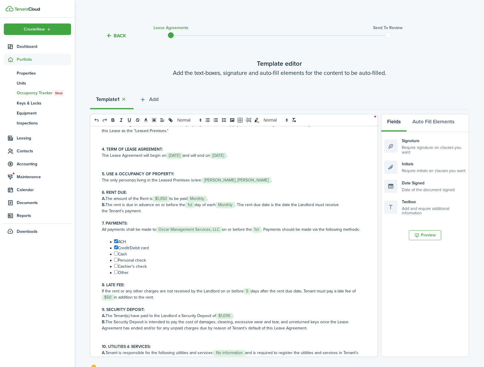
click at [116, 255] on input "﻿ ﻿" at bounding box center [116, 253] width 4 height 4
checkbox input "true"
click at [117, 261] on input "﻿ ﻿" at bounding box center [116, 260] width 4 height 4
checkbox input "true"
click at [116, 267] on input "﻿ ﻿" at bounding box center [116, 266] width 4 height 4
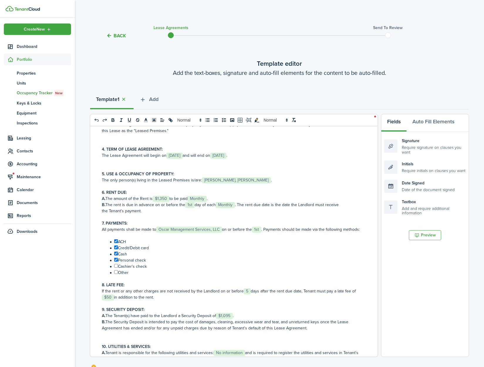
checkbox input "true"
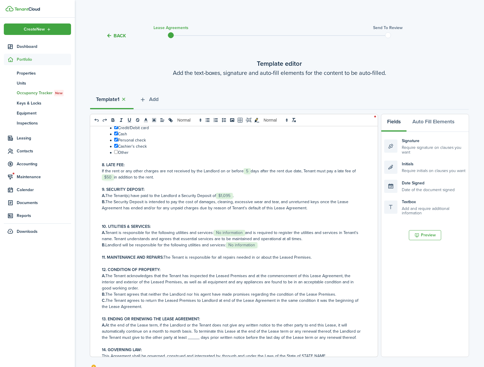
scroll to position [256, 0]
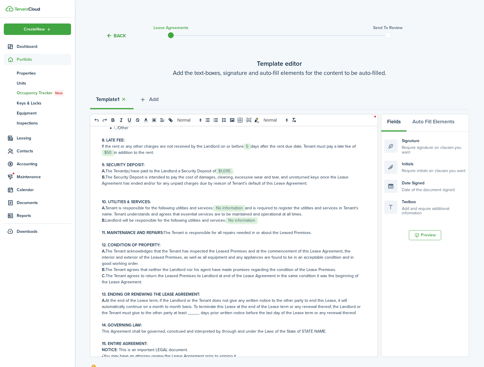
click at [228, 211] on span "No information" at bounding box center [229, 208] width 31 height 6
click at [237, 223] on span "No information" at bounding box center [241, 220] width 31 height 6
click at [311, 236] on p "11. MAINTENANCE AND REPAIRS: The Tenant is responsible for all repairs needed i…" at bounding box center [232, 232] width 260 height 6
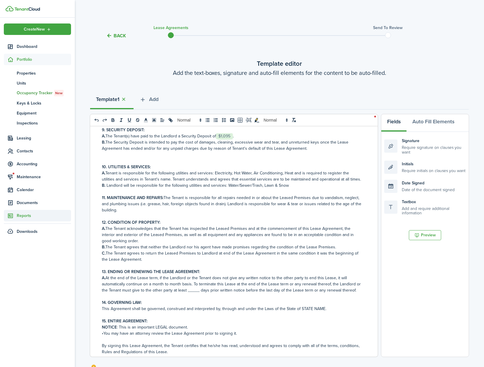
scroll to position [294, 0]
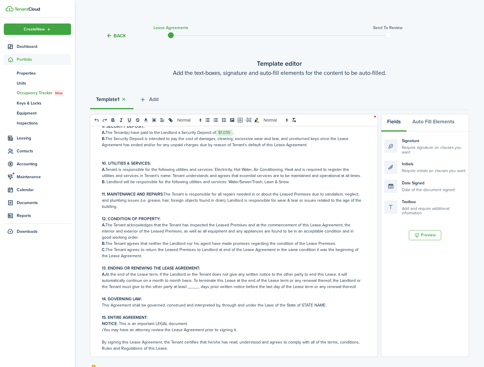
click at [195, 289] on p "A. At the end of the Lease term, if the Landlord or the Tenant does not give an…" at bounding box center [232, 280] width 260 height 18
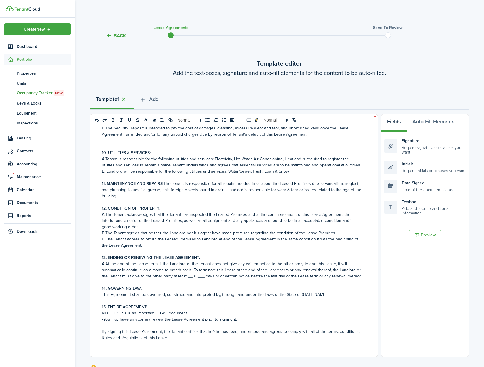
scroll to position [315, 0]
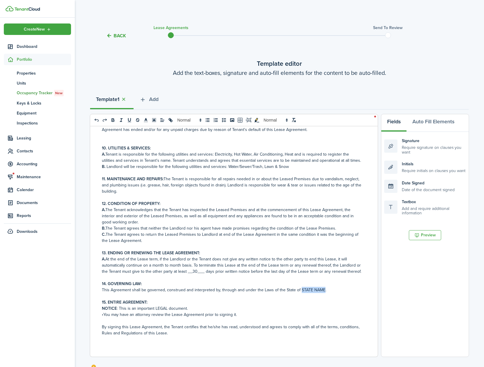
drag, startPoint x: 321, startPoint y: 302, endPoint x: 299, endPoint y: 302, distance: 22.6
click at [299, 293] on p "This Agreement shall be governed, construed and interpreted by, through and und…" at bounding box center [232, 290] width 260 height 6
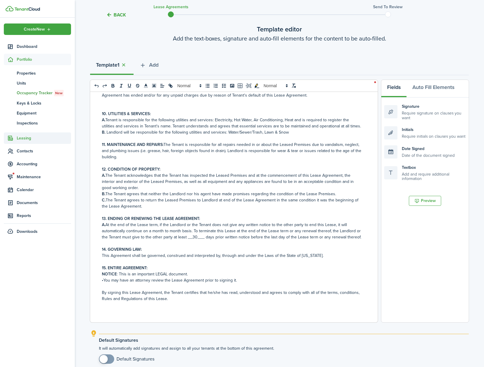
scroll to position [89, 0]
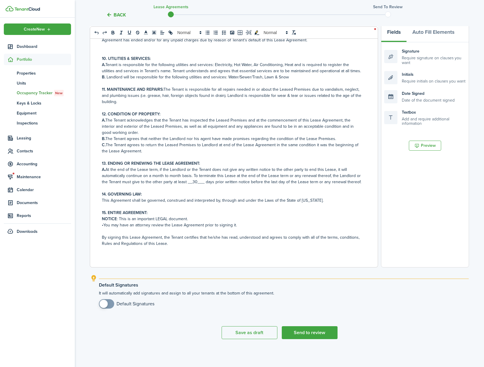
click at [188, 220] on p "NOTICE : This is an important LEGAL document." at bounding box center [232, 219] width 260 height 6
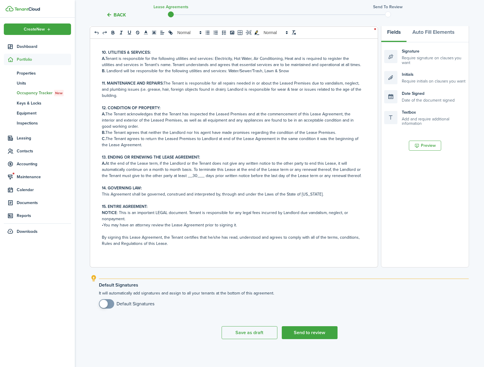
scroll to position [334, 0]
checkbox input "true"
click at [103, 306] on span at bounding box center [103, 303] width 8 height 8
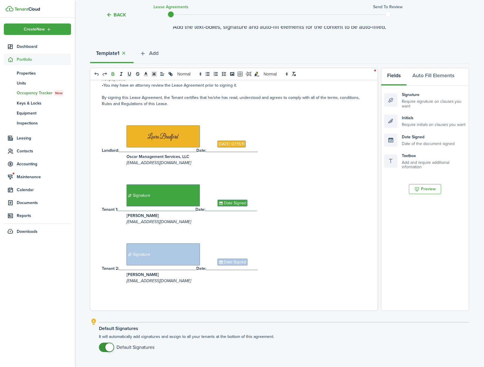
scroll to position [89, 0]
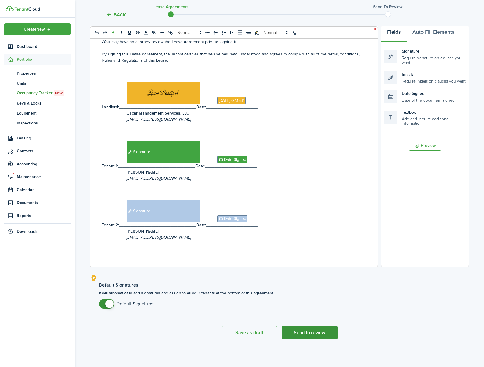
click at [324, 334] on button "Send to review" at bounding box center [310, 332] width 56 height 13
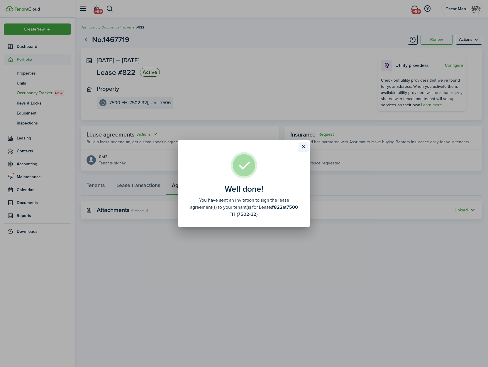
click at [304, 146] on button "Close modal" at bounding box center [304, 147] width 10 height 10
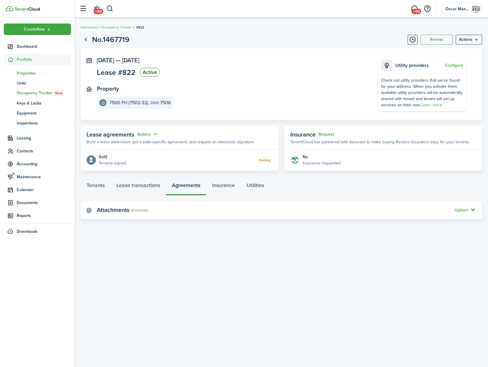
click at [23, 72] on span "Properties" at bounding box center [44, 73] width 54 height 6
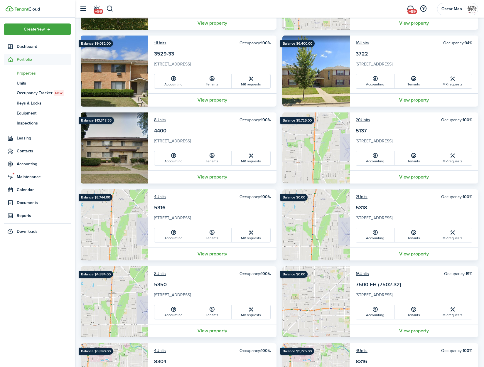
scroll to position [601, 0]
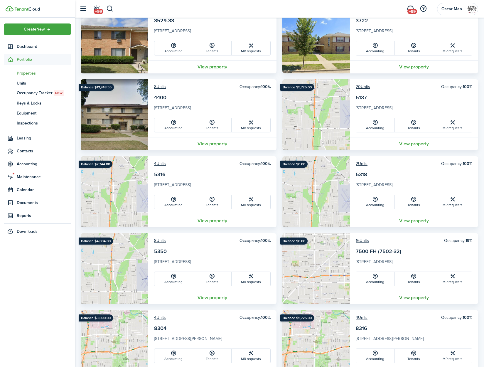
click at [406, 296] on link "View property" at bounding box center [414, 297] width 128 height 13
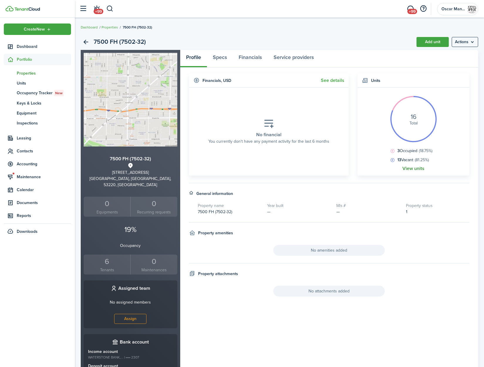
click at [416, 167] on link "View units" at bounding box center [413, 168] width 22 height 5
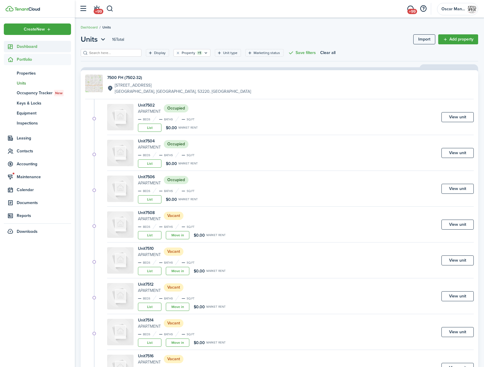
click at [18, 44] on span "Dashboard" at bounding box center [44, 46] width 54 height 6
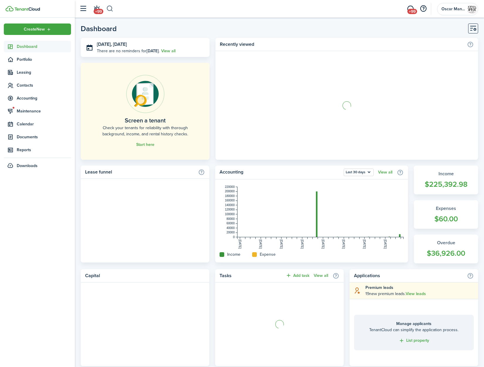
click at [113, 10] on button "button" at bounding box center [109, 9] width 7 height 10
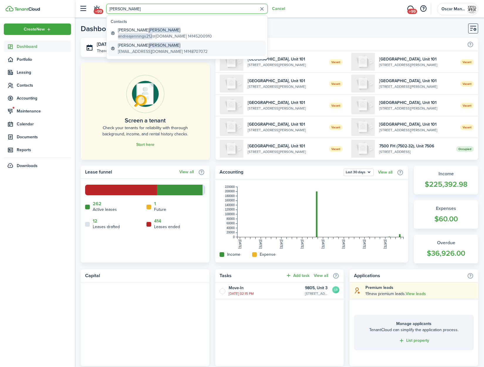
type input "[PERSON_NAME]"
click at [149, 44] on span "[PERSON_NAME]" at bounding box center [164, 45] width 31 height 6
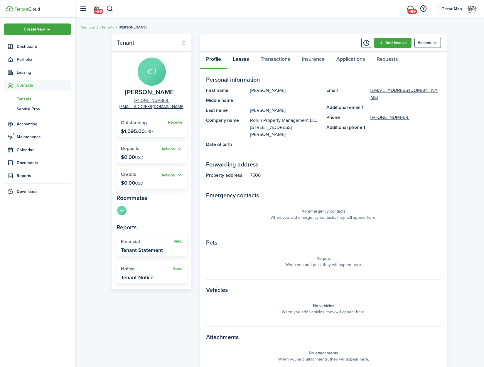
click at [244, 60] on link "Leases" at bounding box center [241, 61] width 28 height 18
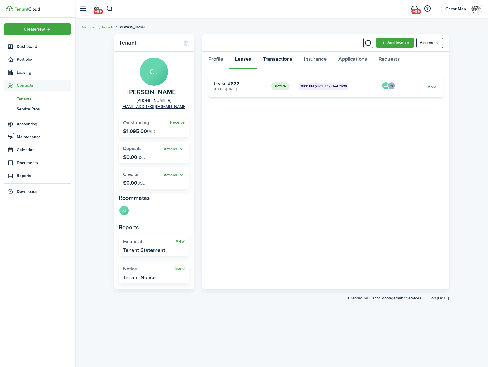
click at [280, 60] on link "Transactions" at bounding box center [277, 61] width 41 height 18
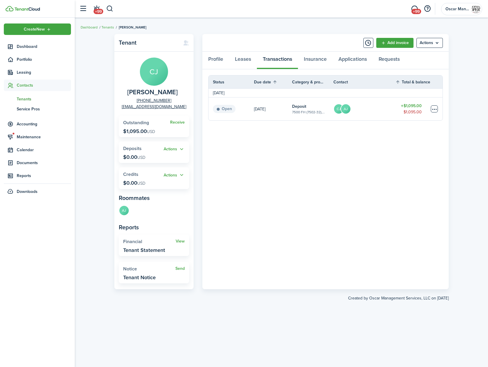
click at [434, 110] on table-menu-btn-icon at bounding box center [434, 108] width 7 height 7
click at [409, 133] on div "You can't make recurring transaction with given transaction category" at bounding box center [412, 125] width 82 height 14
click at [432, 111] on table-menu-btn-icon "Open menu" at bounding box center [434, 108] width 7 height 7
click at [419, 132] on link "Mark as paid" at bounding box center [412, 131] width 51 height 10
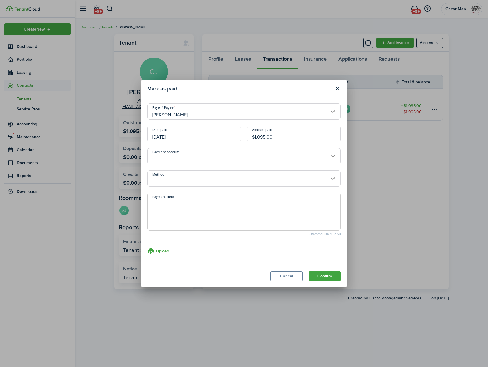
click at [208, 224] on textarea "Payment details" at bounding box center [244, 213] width 193 height 28
type textarea "Paid as part of property sale."
click at [331, 274] on button "Confirm" at bounding box center [325, 276] width 32 height 10
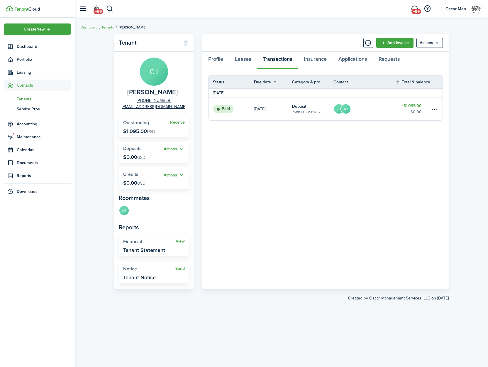
click at [329, 248] on panel-main-body "Status Due date Category & property Contact Total & balance Actions [DATE] Paid…" at bounding box center [325, 179] width 246 height 220
